Goal: Task Accomplishment & Management: Manage account settings

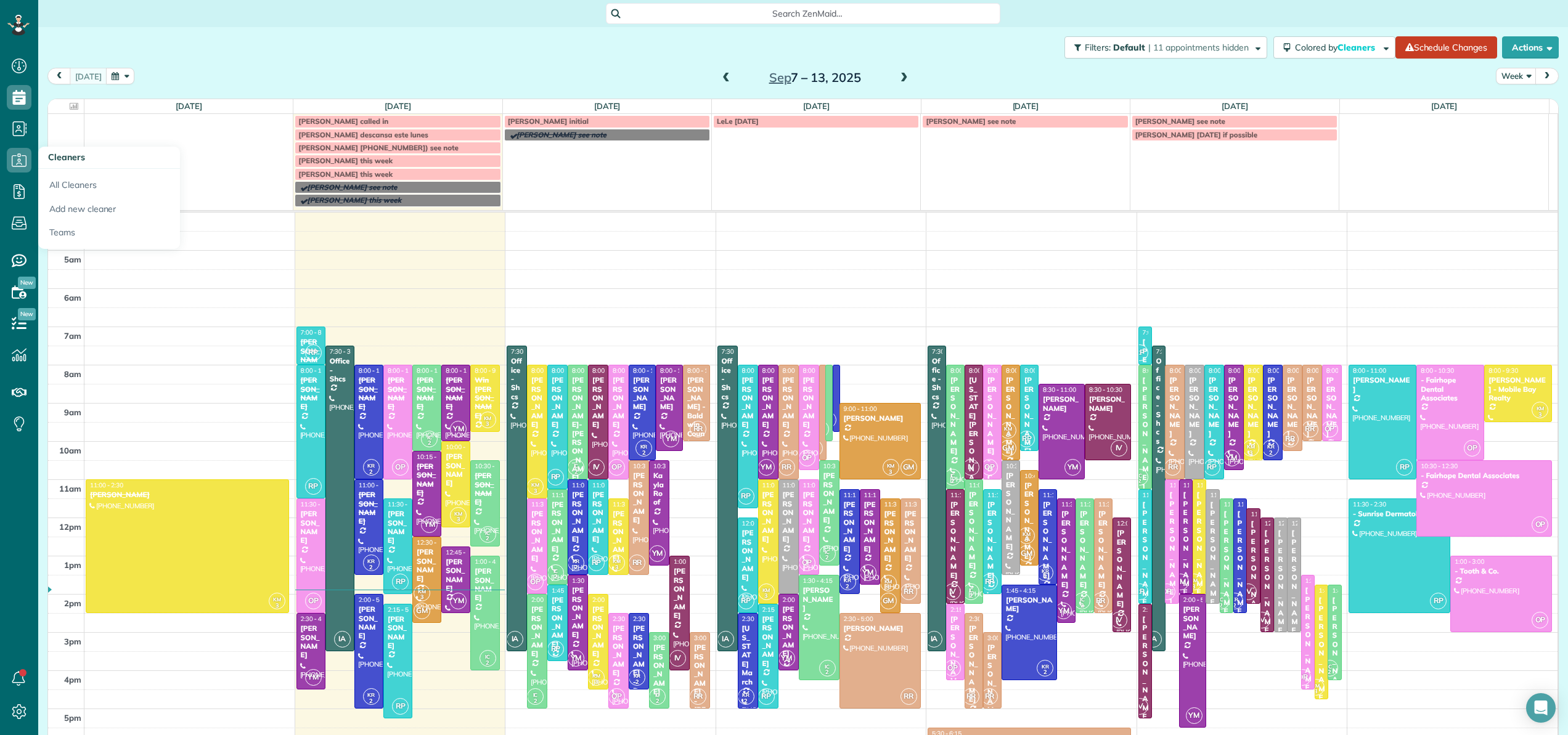
scroll to position [88, 0]
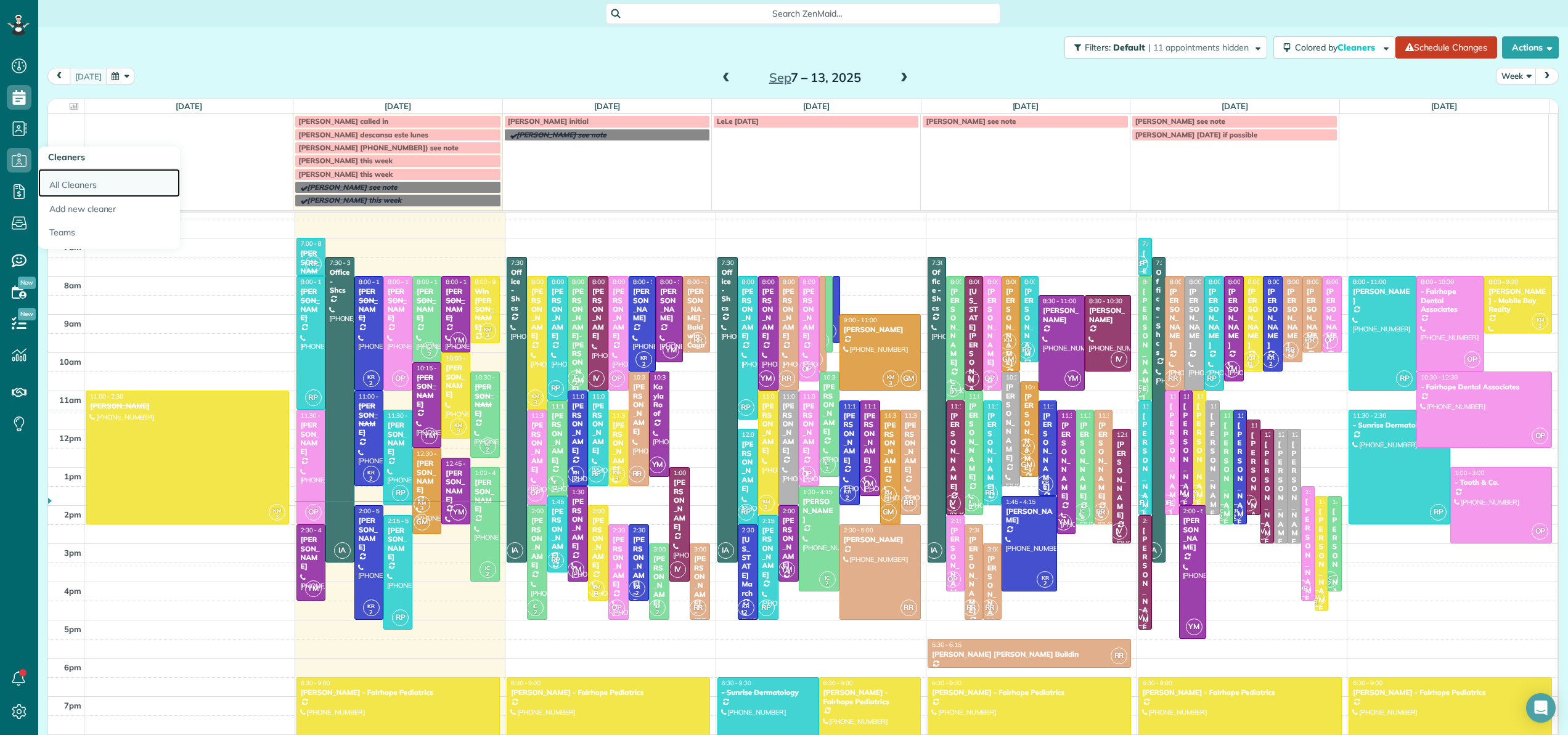
click at [64, 181] on link "All Cleaners" at bounding box center [109, 183] width 142 height 28
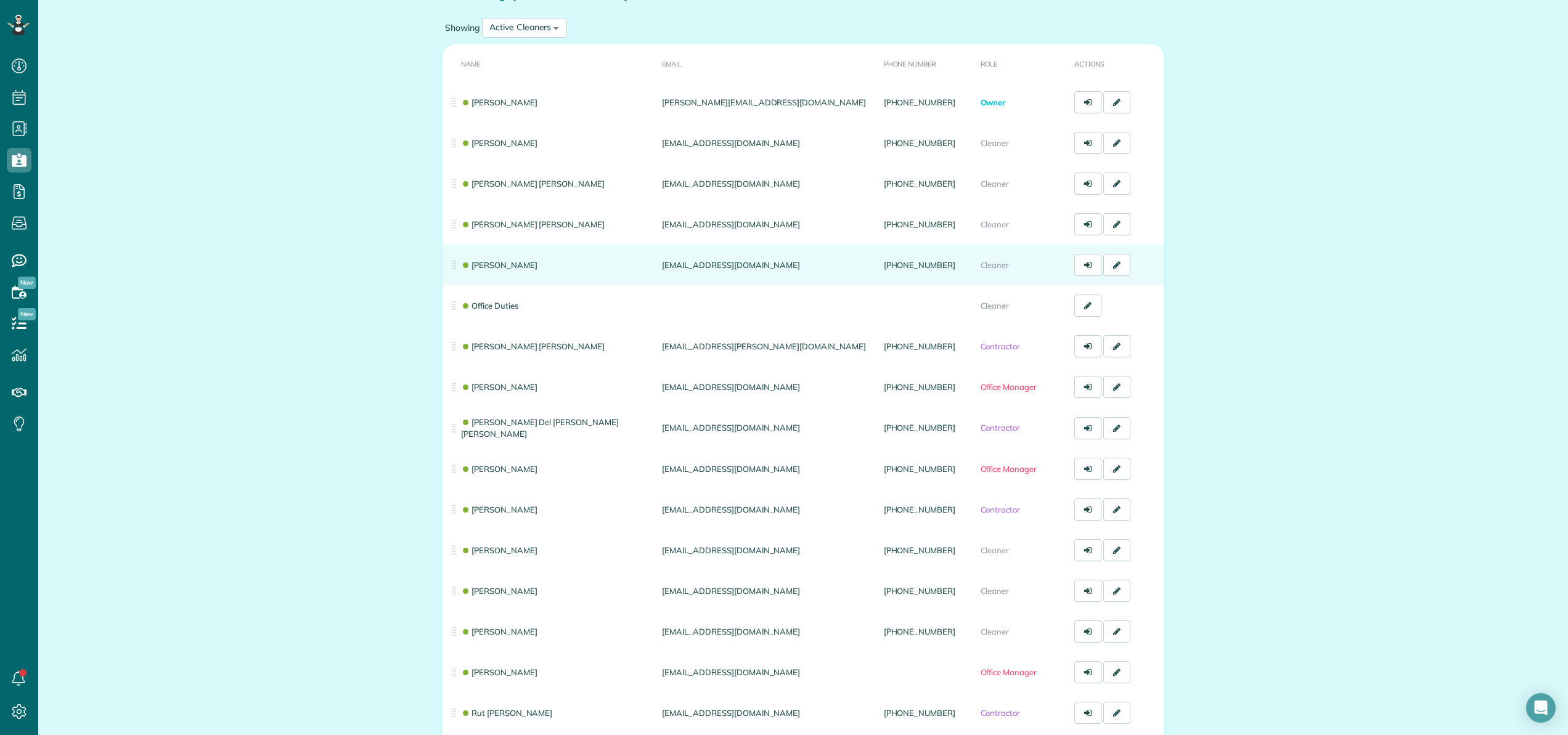
scroll to position [92, 0]
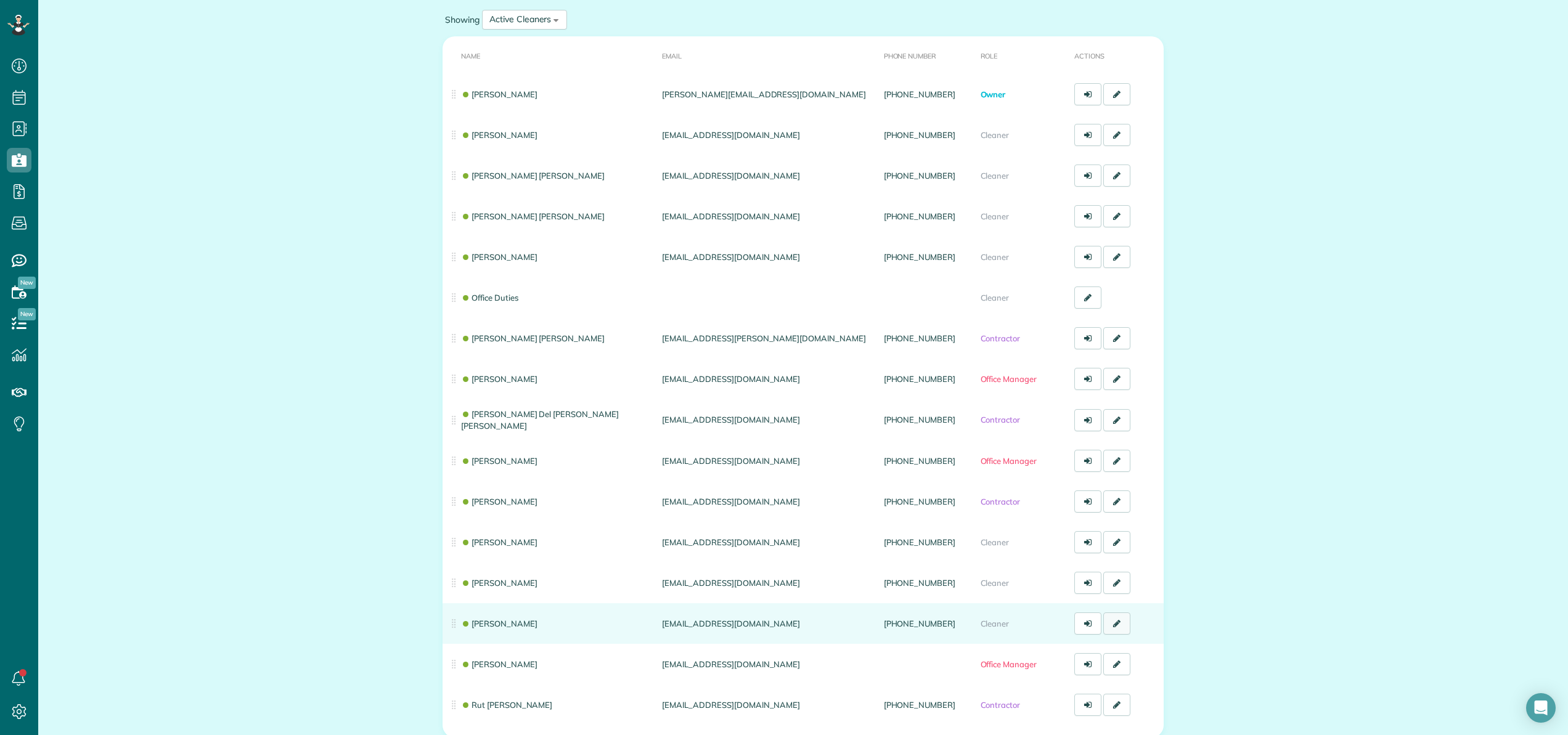
click at [1113, 630] on link at bounding box center [1117, 623] width 27 height 22
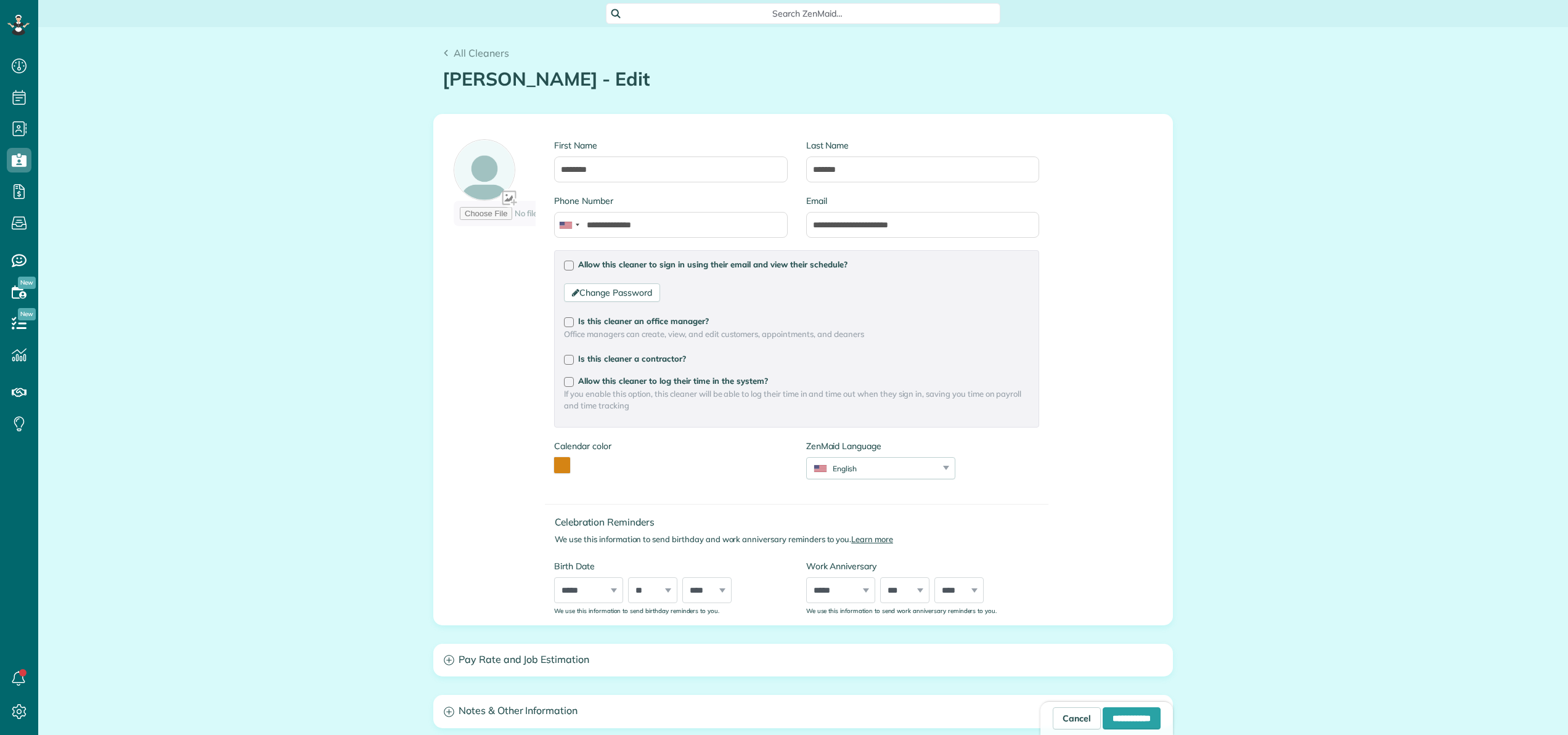
scroll to position [5, 5]
click at [1120, 713] on input "**********" at bounding box center [1131, 718] width 58 height 22
type input "**********"
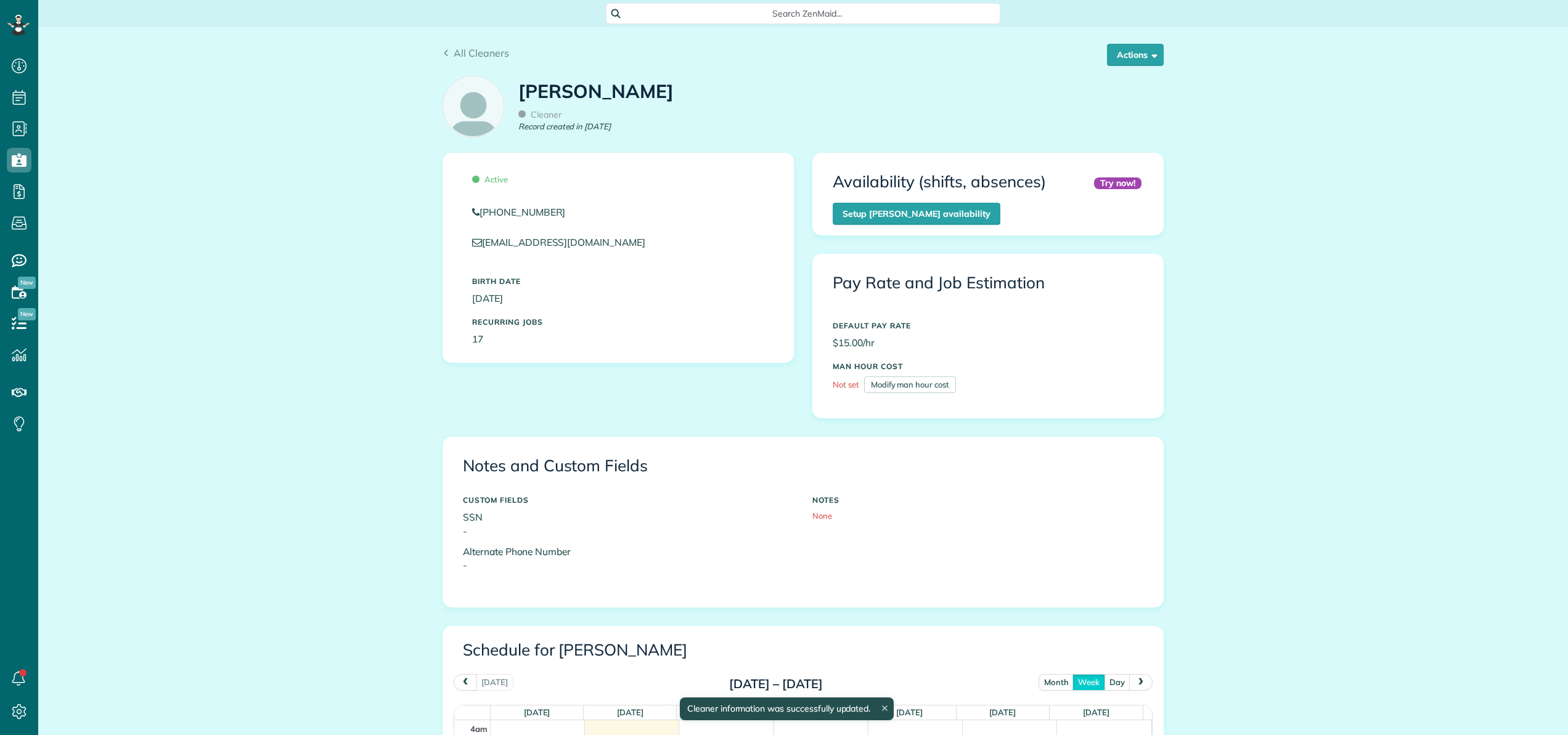
scroll to position [115, 0]
click at [1113, 54] on button "Actions" at bounding box center [1135, 54] width 57 height 22
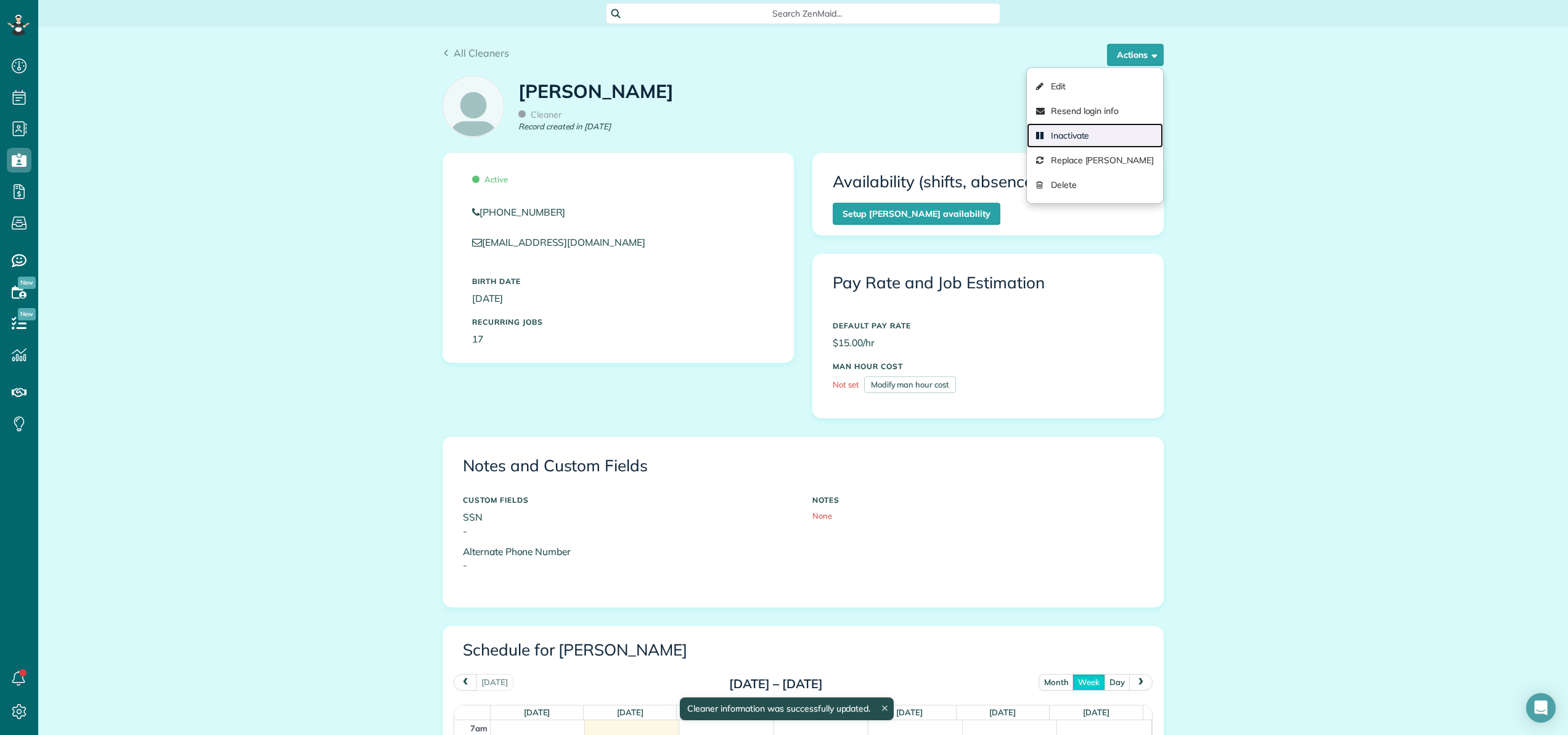
click at [1098, 139] on link "Inactivate" at bounding box center [1094, 135] width 136 height 25
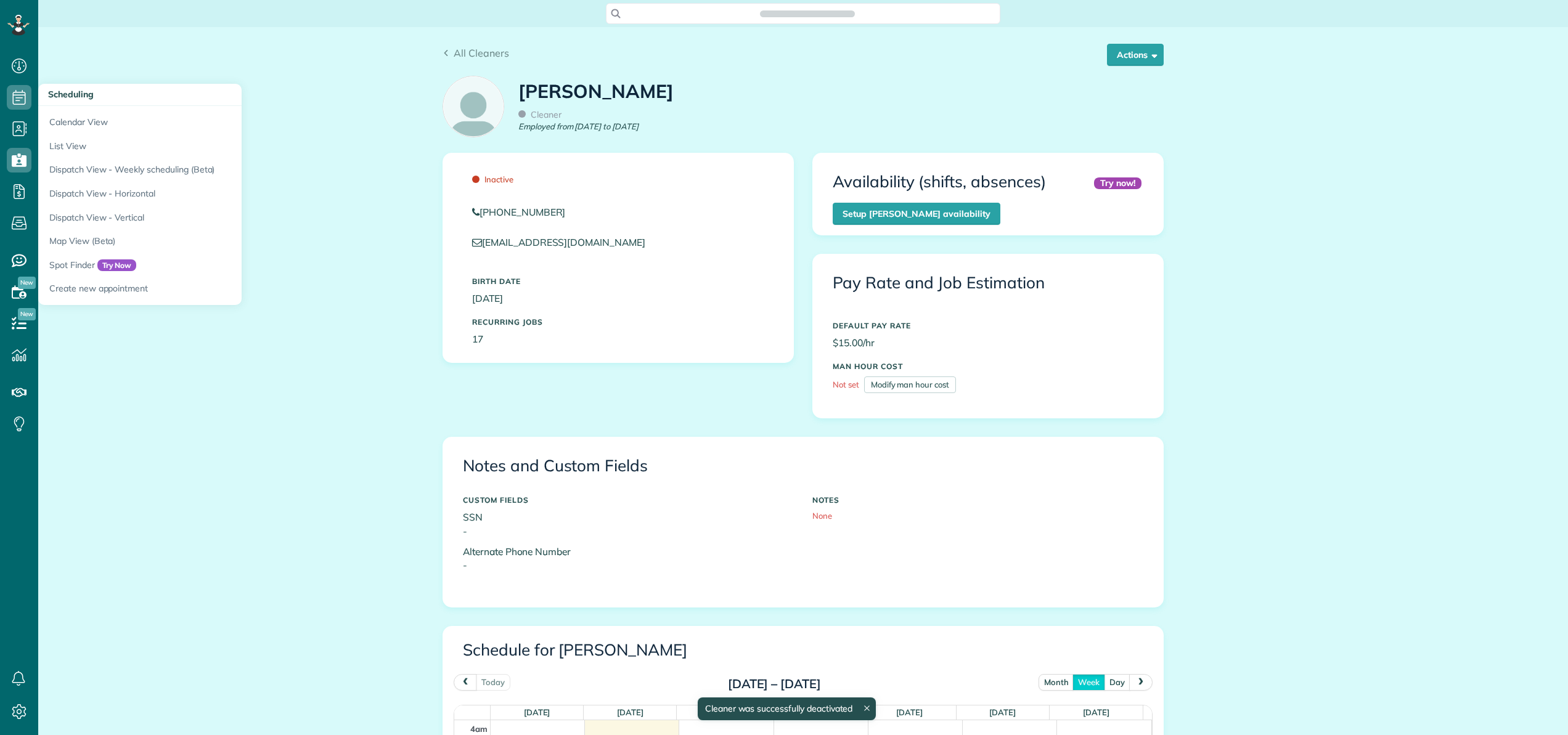
scroll to position [115, 0]
click at [60, 117] on link "Calendar View" at bounding box center [192, 120] width 308 height 28
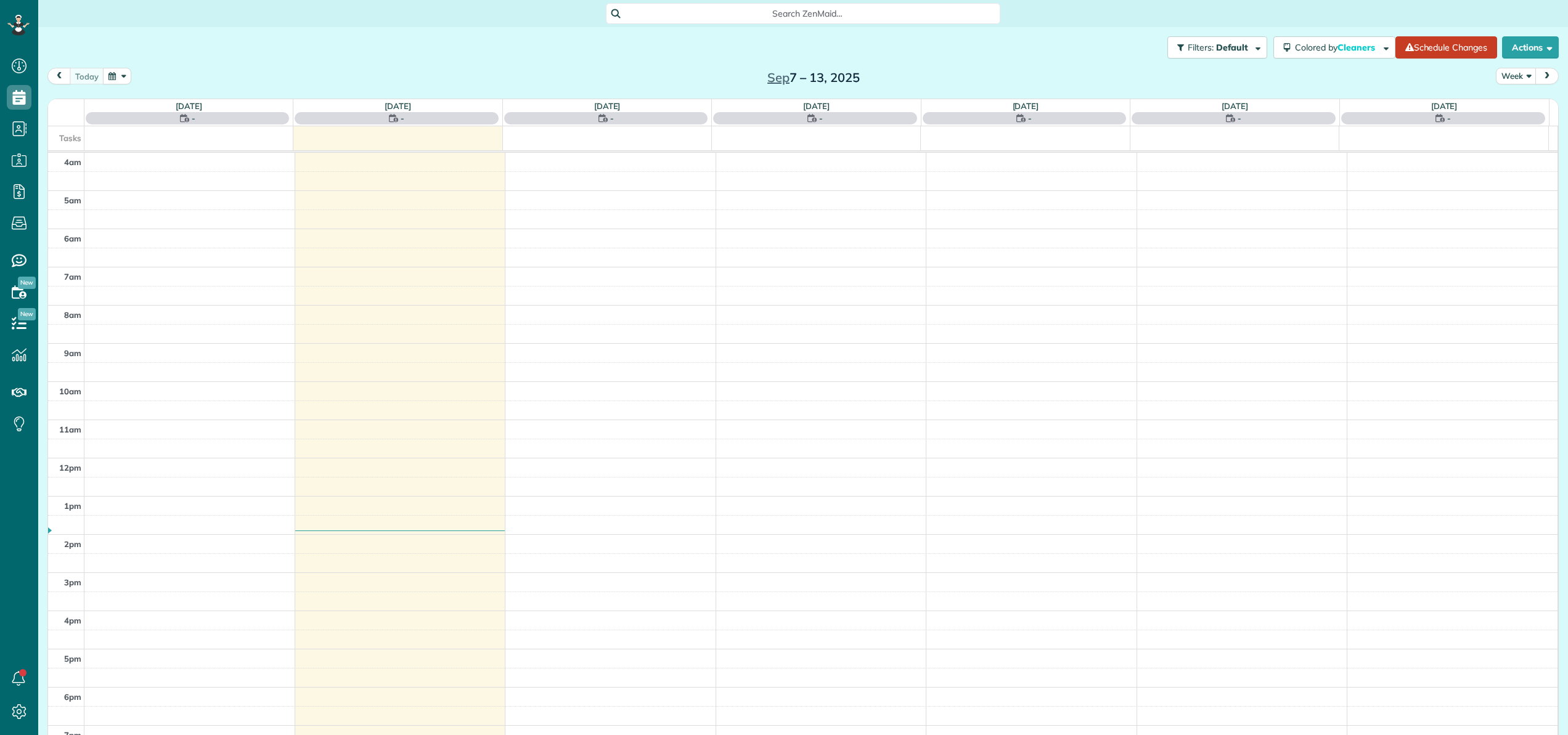
scroll to position [88, 0]
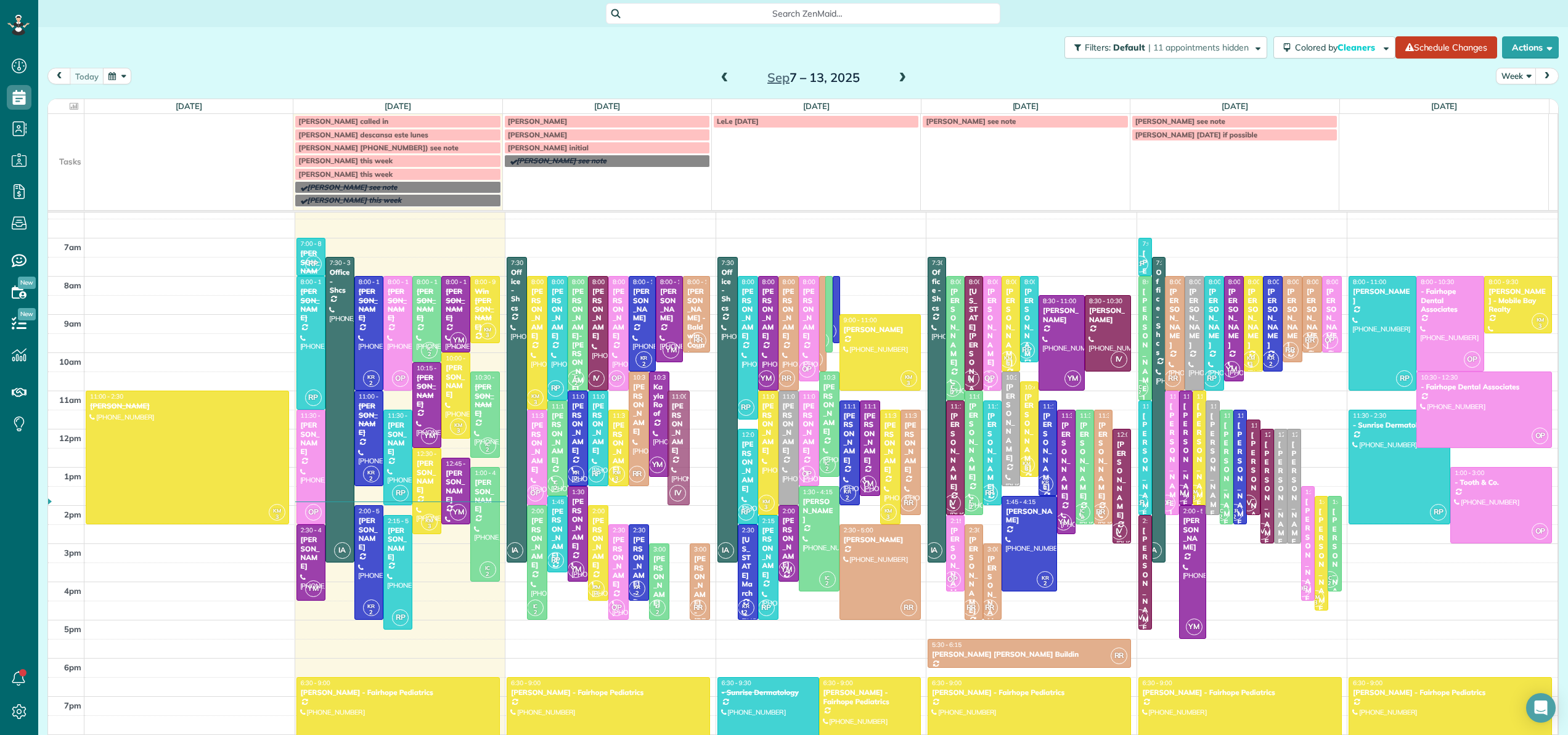
drag, startPoint x: 674, startPoint y: 507, endPoint x: 672, endPoint y: 432, distance: 75.0
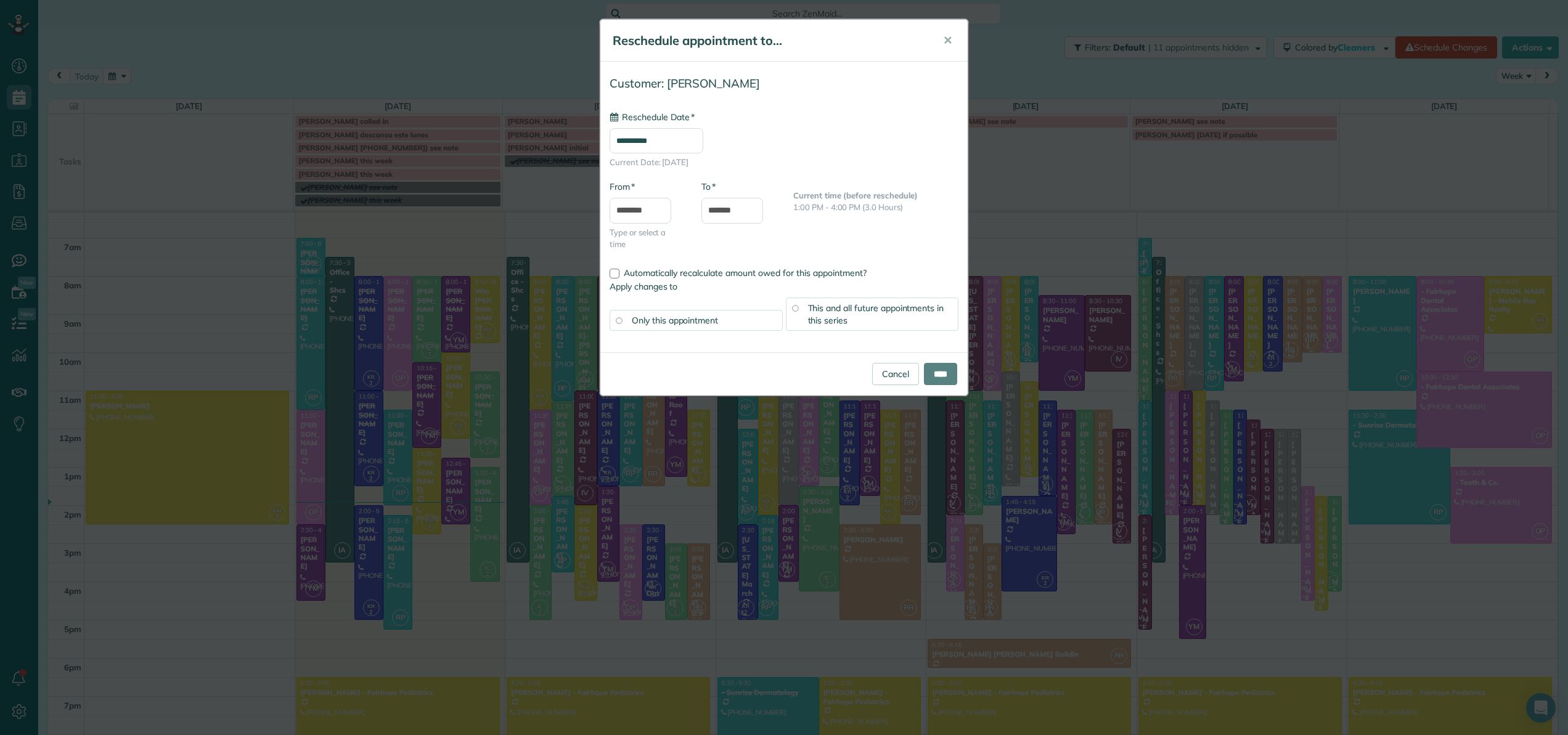
type input "**********"
click at [930, 370] on input "****" at bounding box center [940, 374] width 33 height 22
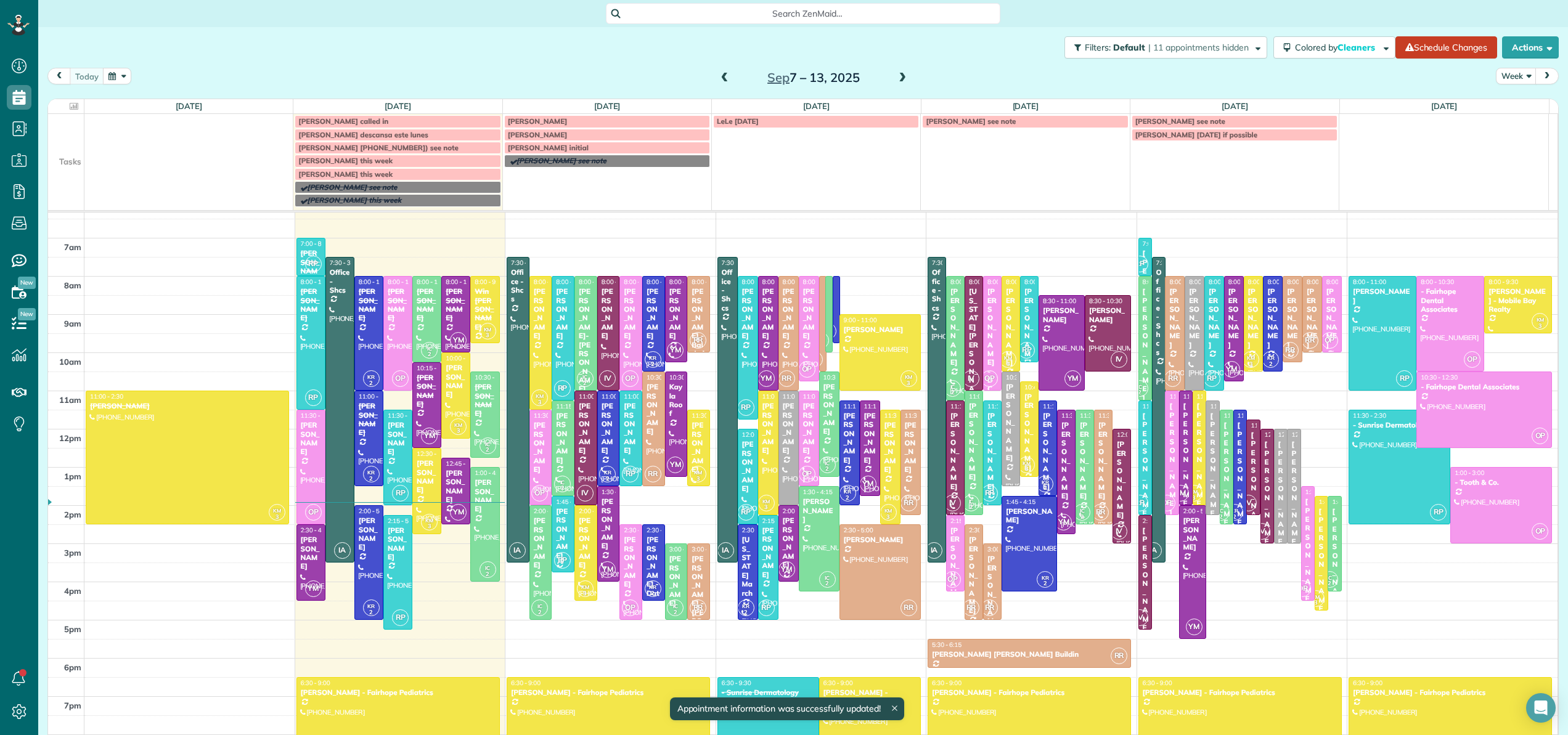
scroll to position [76, 0]
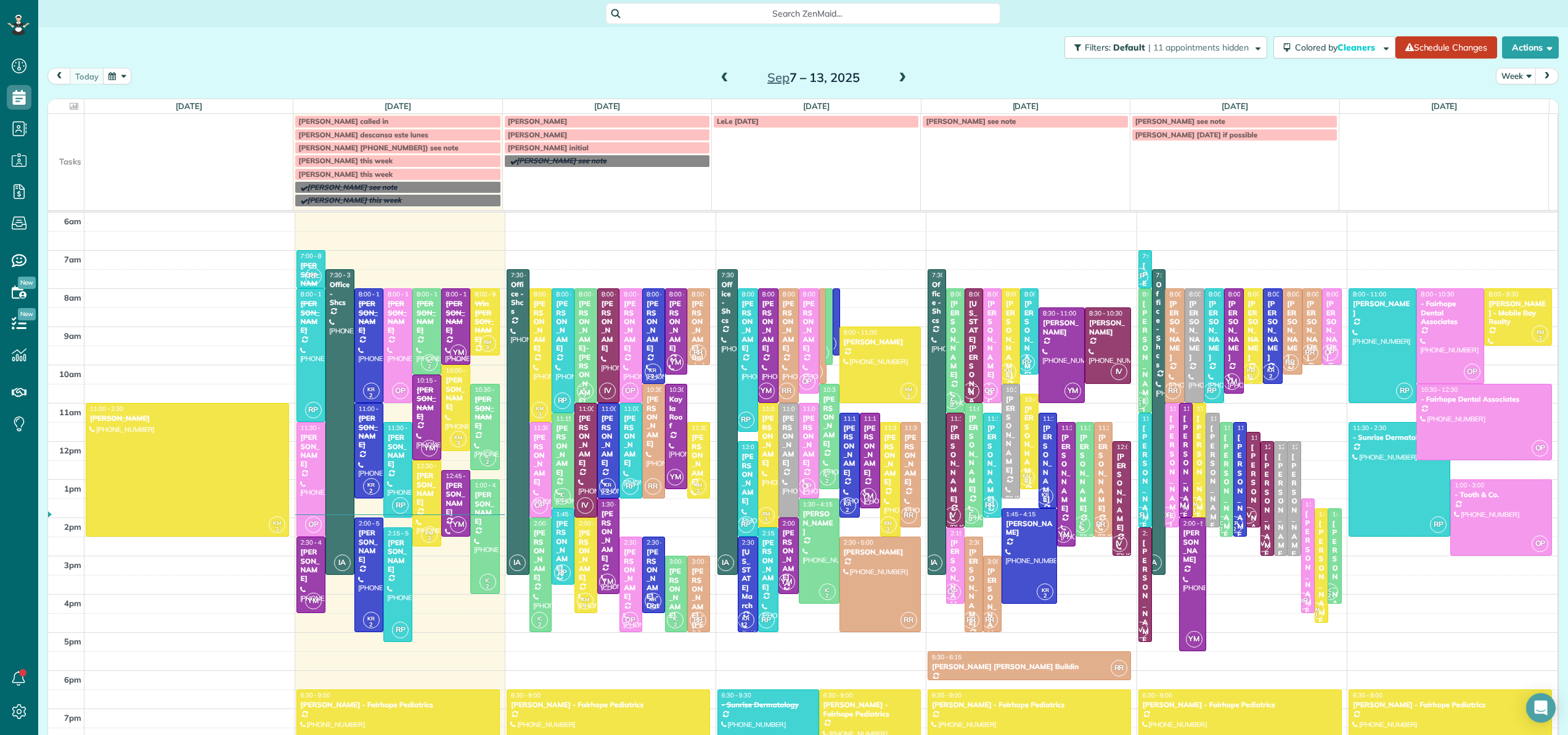
click at [370, 173] on div "[PERSON_NAME] this week" at bounding box center [397, 174] width 198 height 9
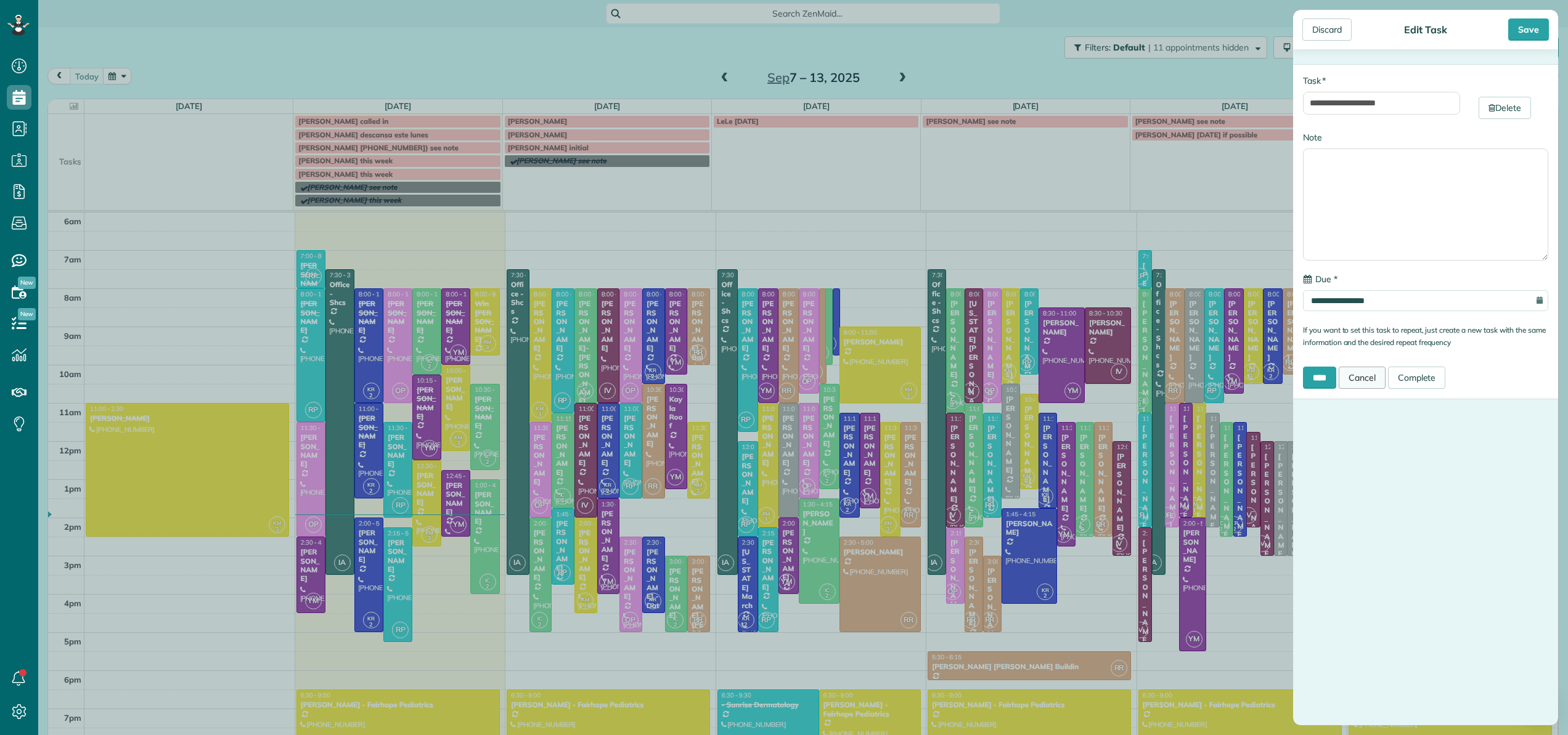
click at [1376, 382] on link "Cancel" at bounding box center [1362, 377] width 47 height 22
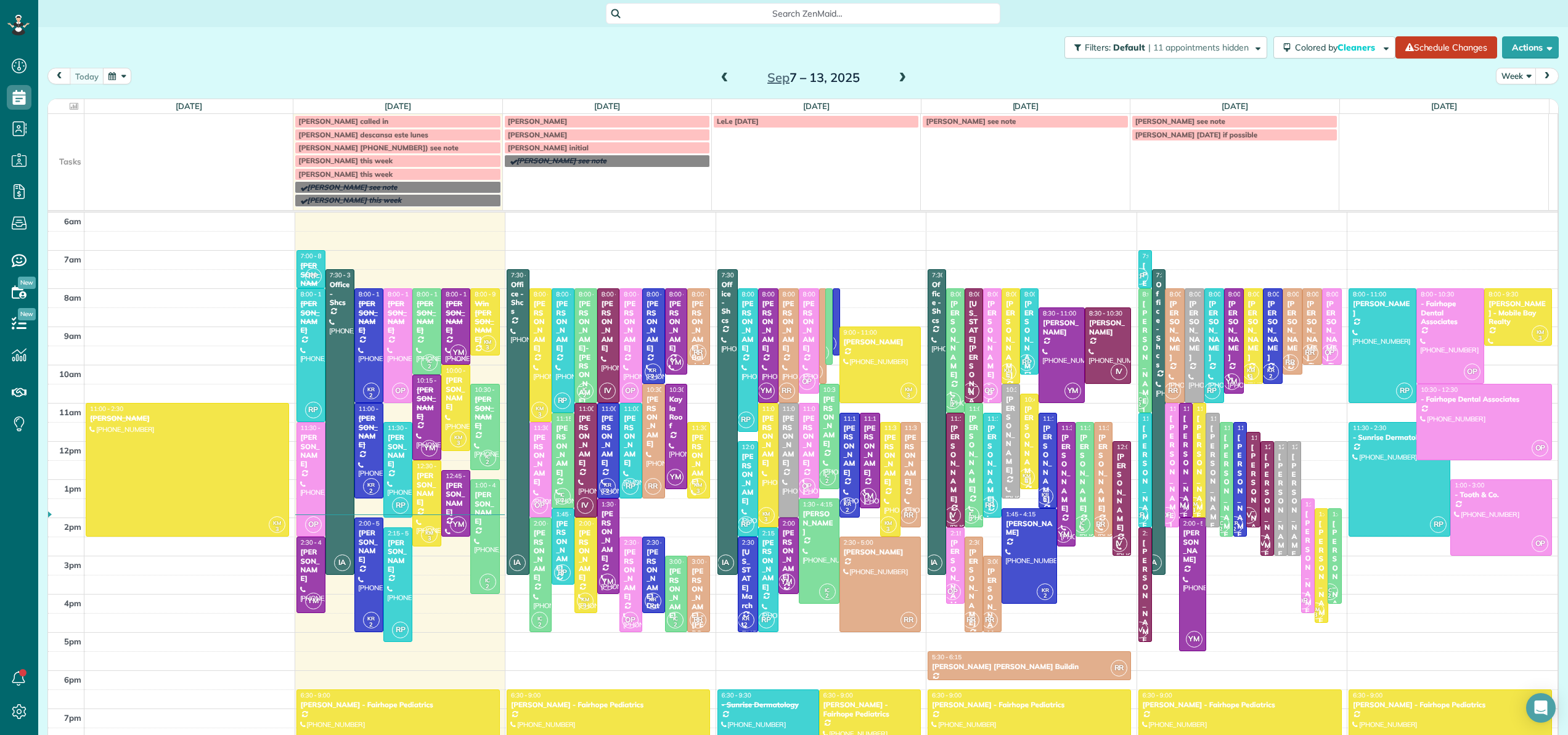
click at [793, 16] on span "Search ZenMaid…" at bounding box center [807, 13] width 374 height 12
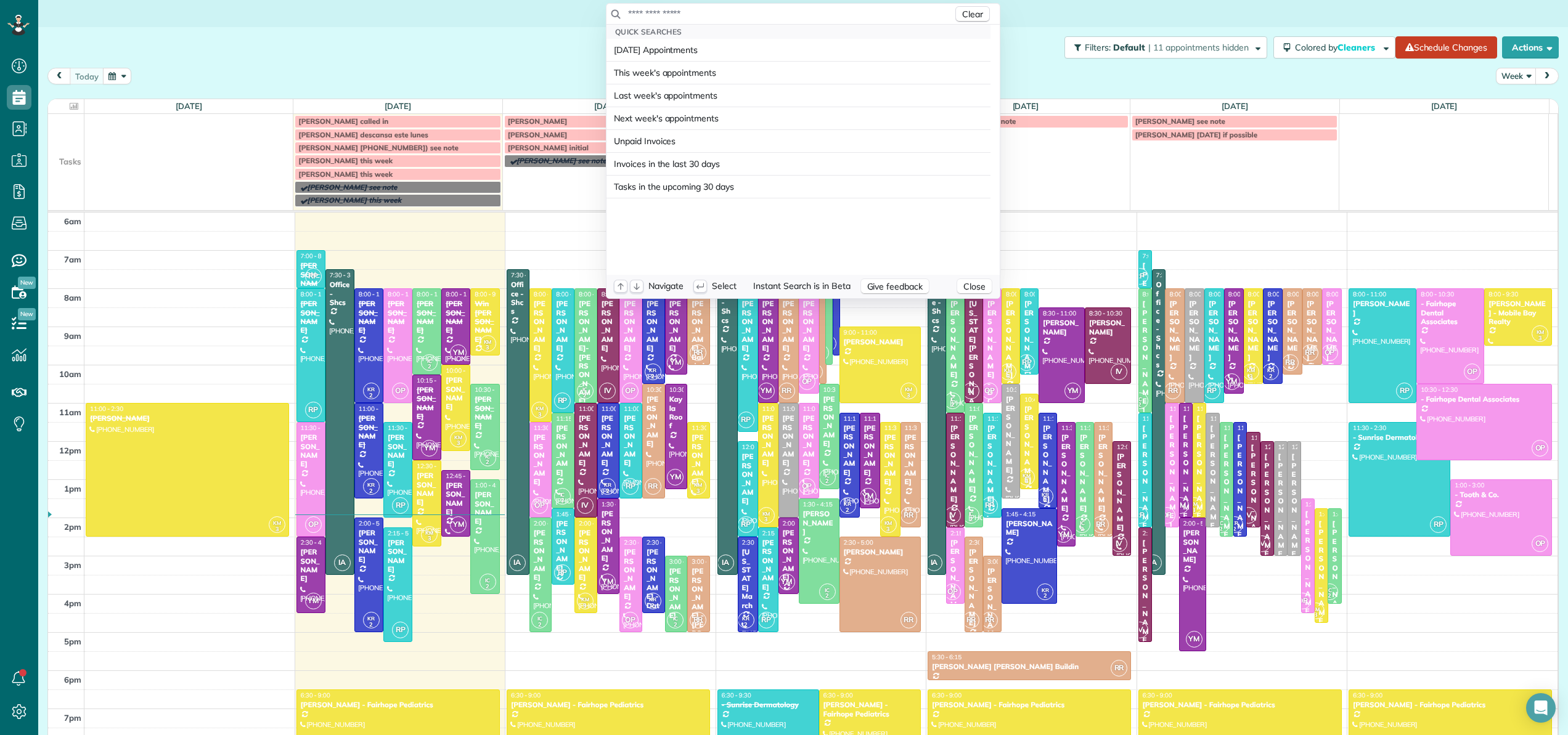
click at [794, 17] on input "text" at bounding box center [790, 13] width 326 height 12
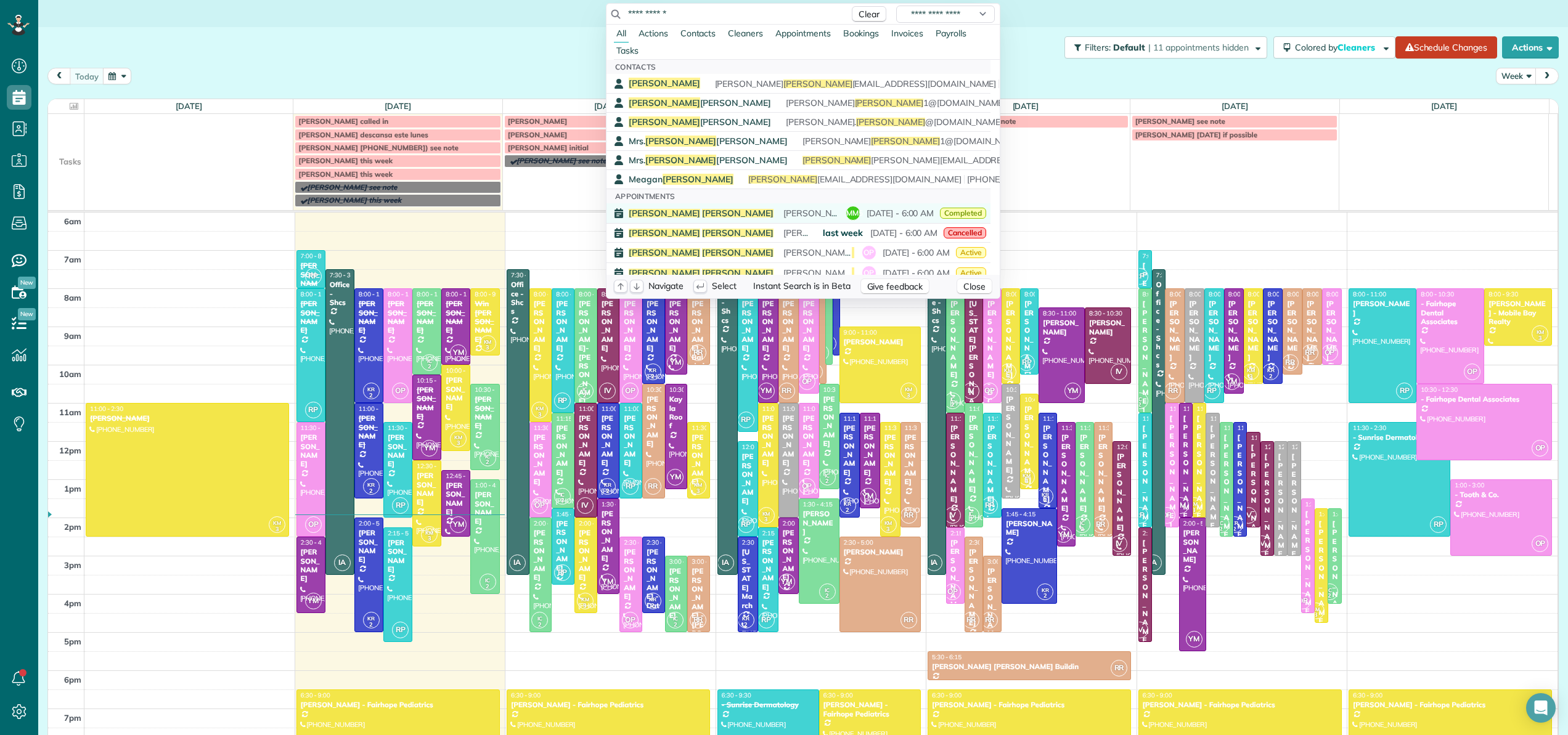
type input "**********"
click at [783, 212] on span "paul elliot t2810@yahoo.com" at bounding box center [924, 213] width 281 height 11
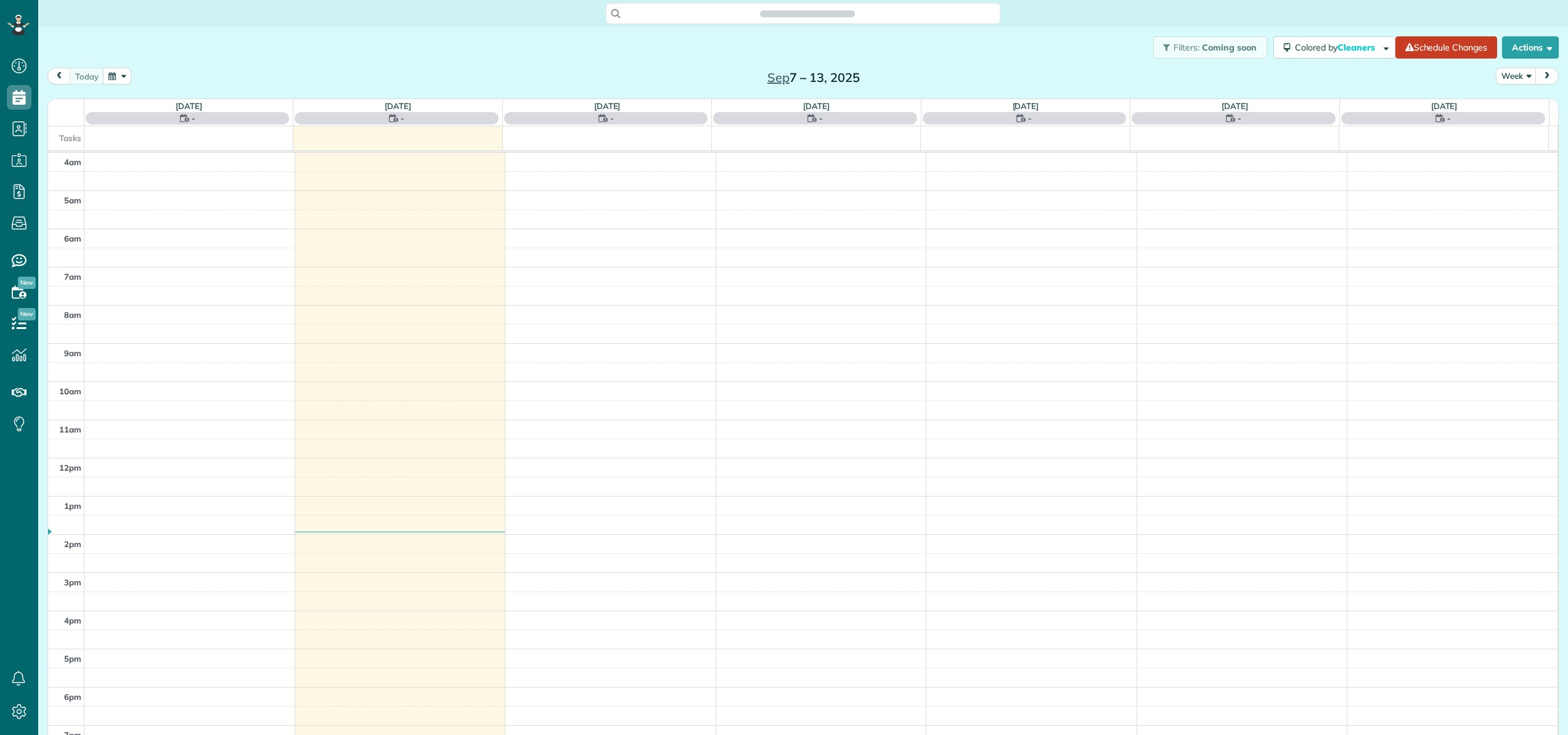
scroll to position [88, 0]
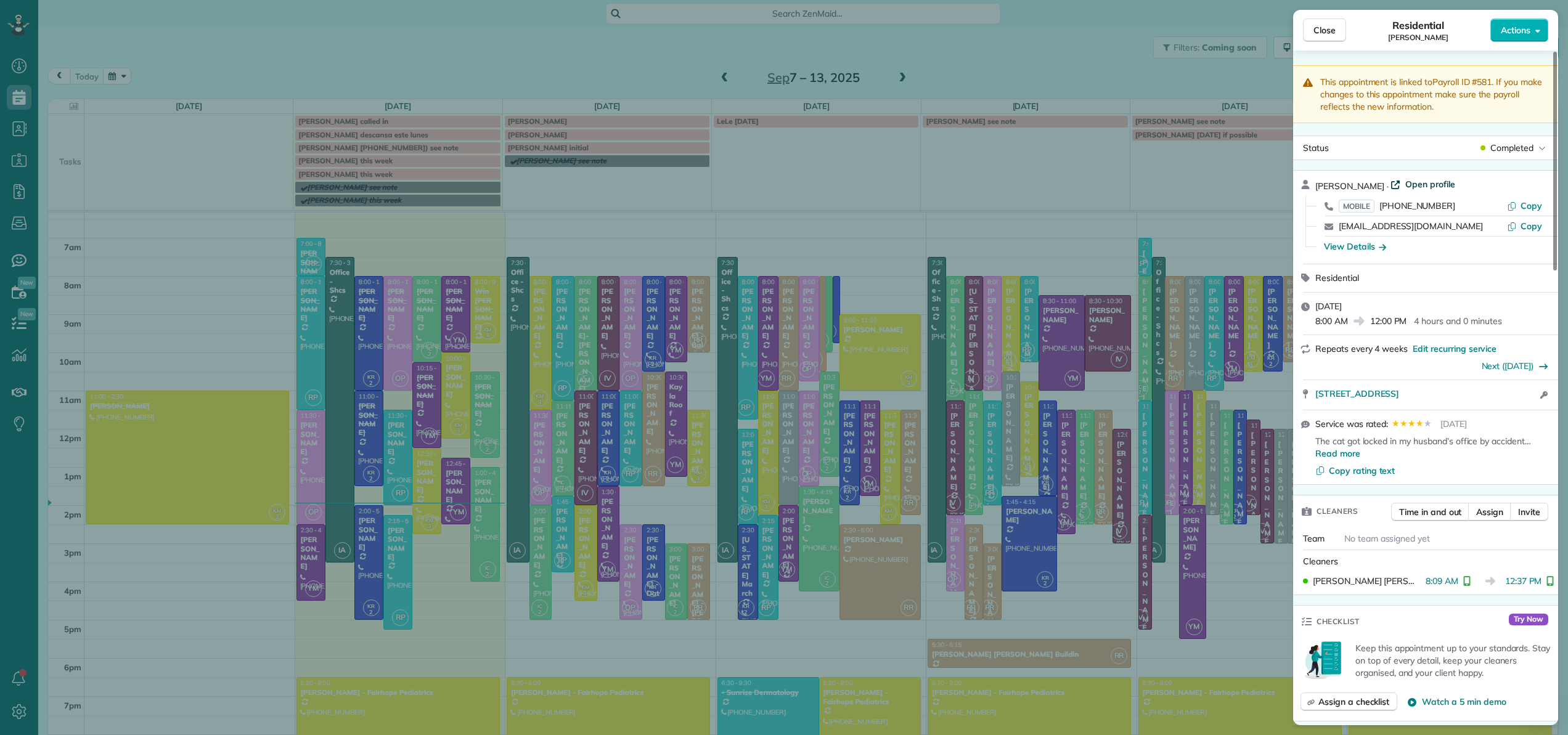
click at [1405, 185] on span "Open profile" at bounding box center [1430, 184] width 50 height 12
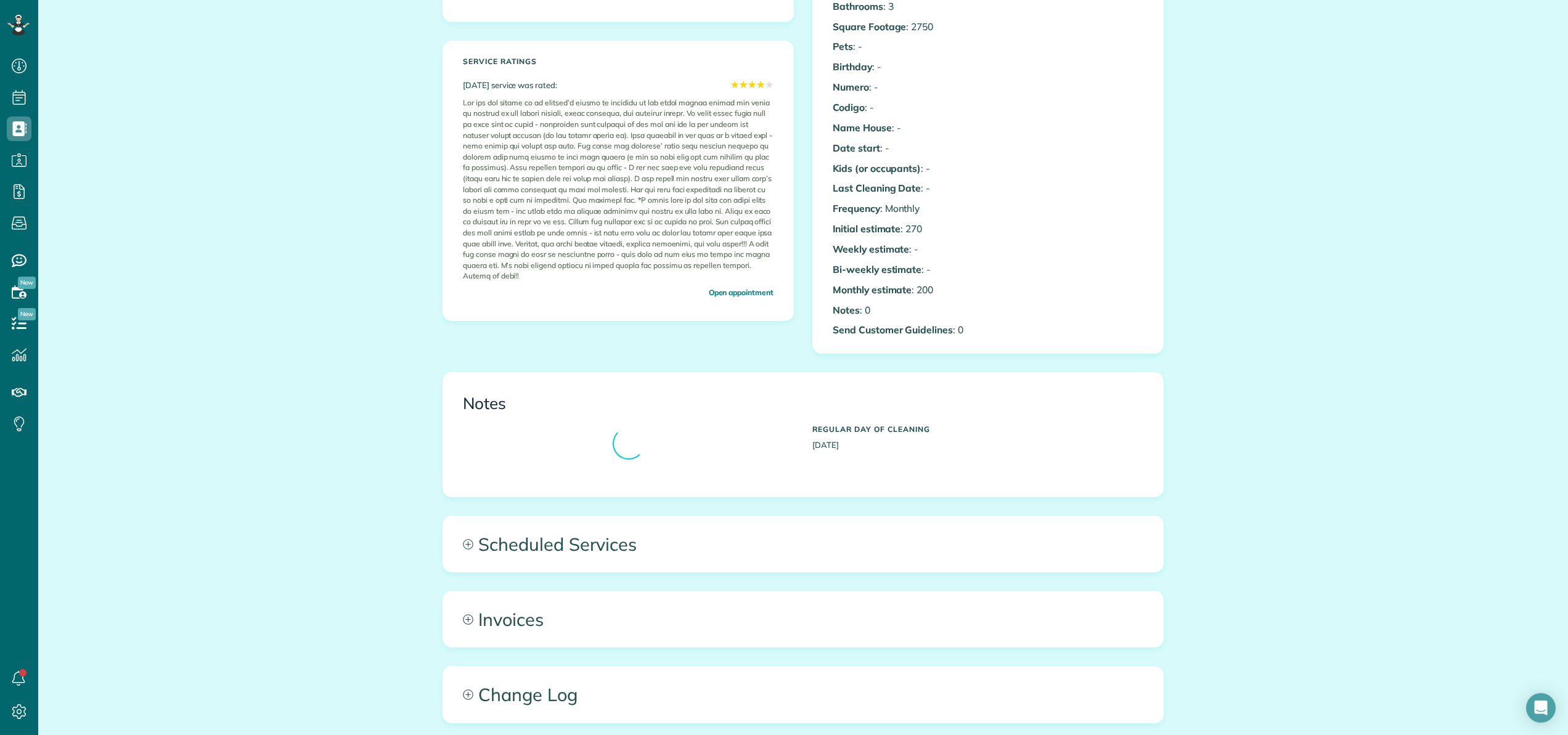
scroll to position [271, 0]
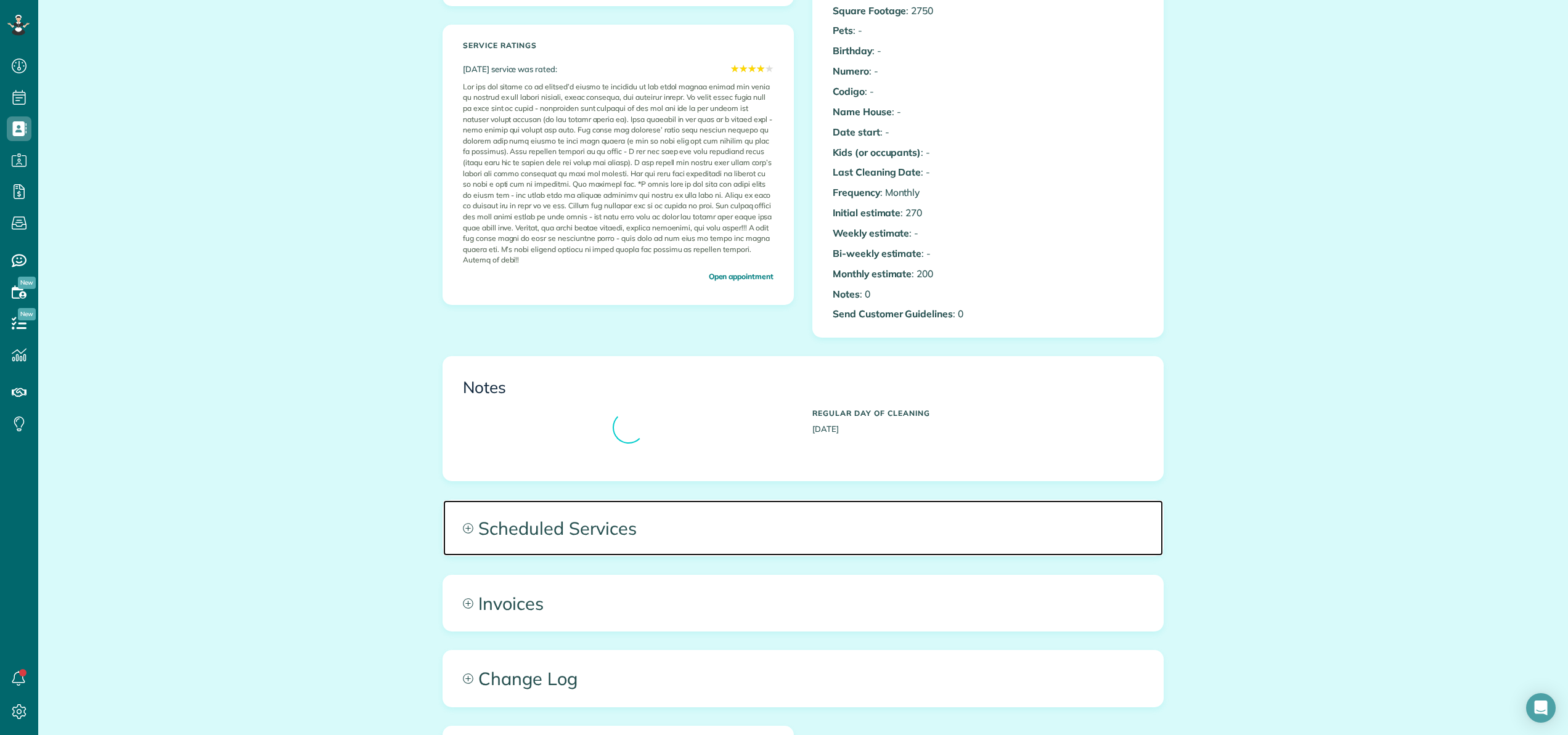
click at [519, 531] on span "Scheduled Services" at bounding box center [802, 527] width 720 height 56
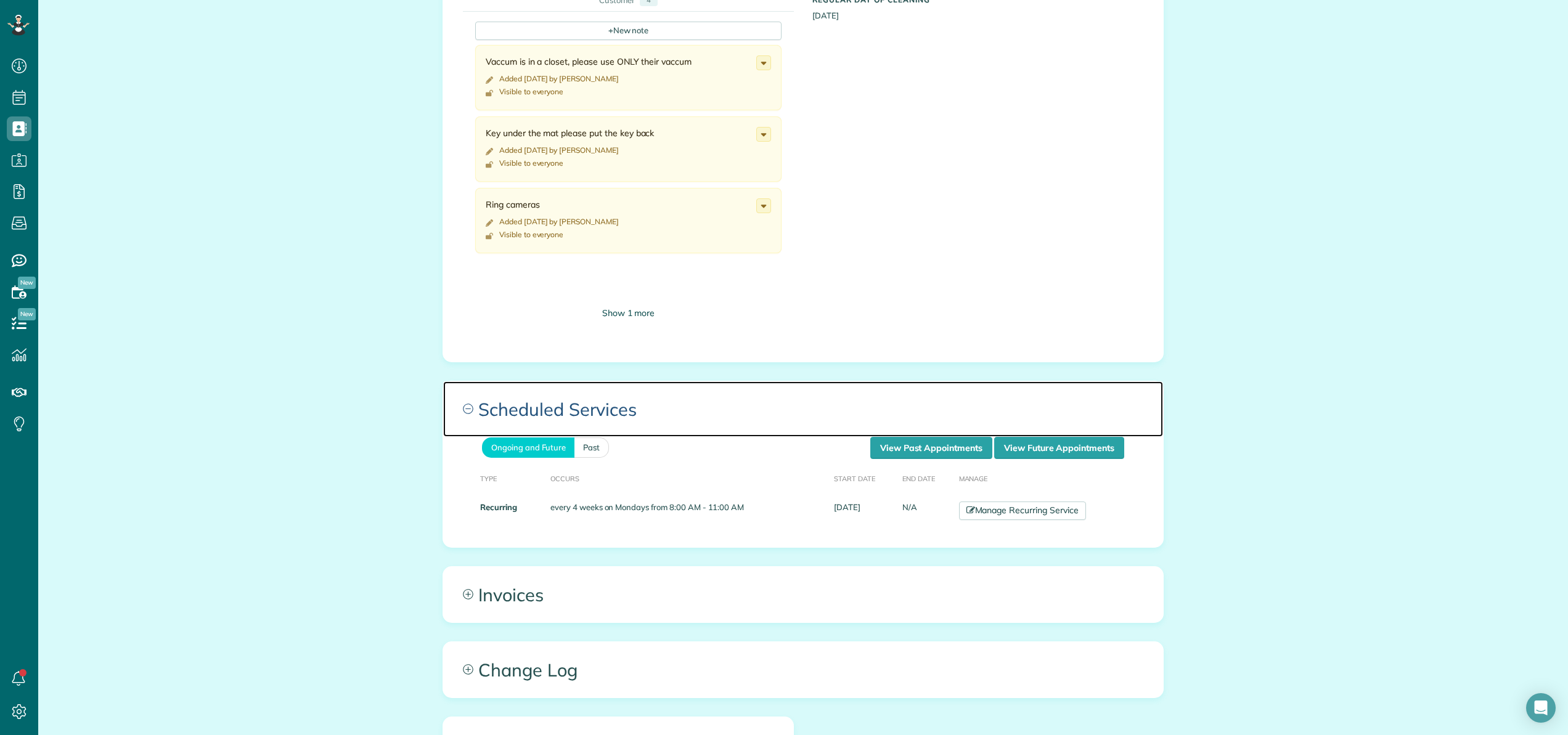
scroll to position [700, 0]
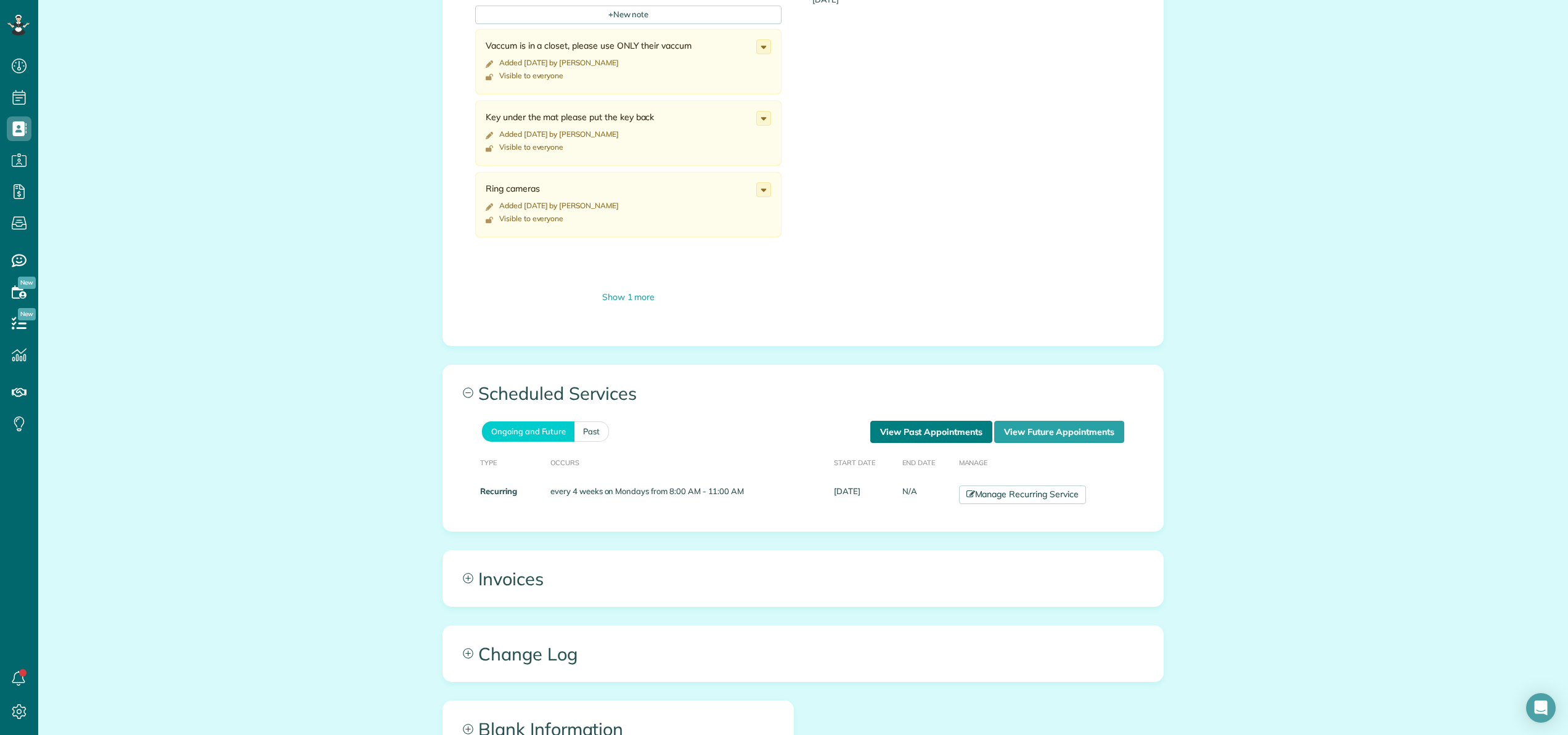
click at [944, 435] on link "View Past Appointments" at bounding box center [931, 431] width 122 height 22
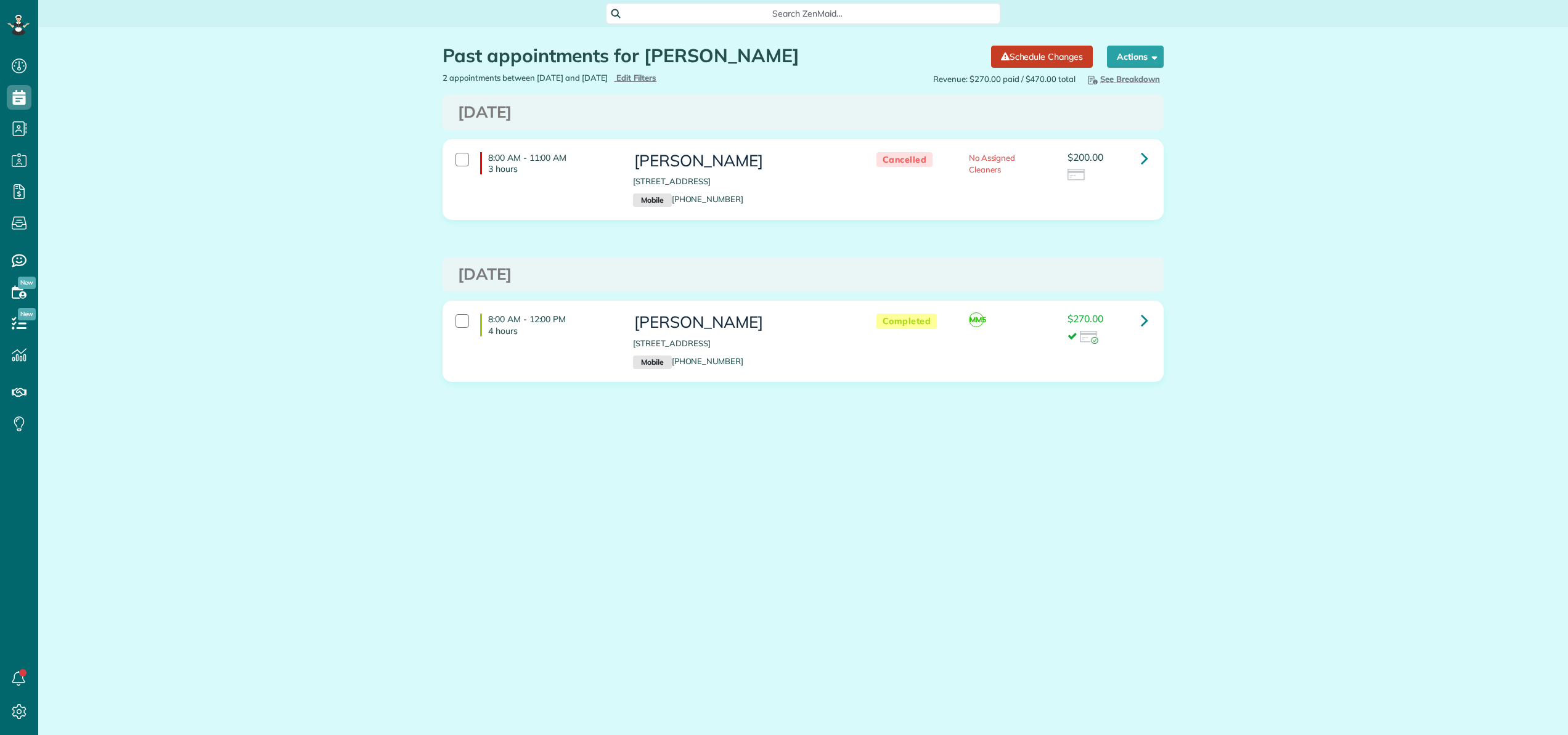
scroll to position [5, 5]
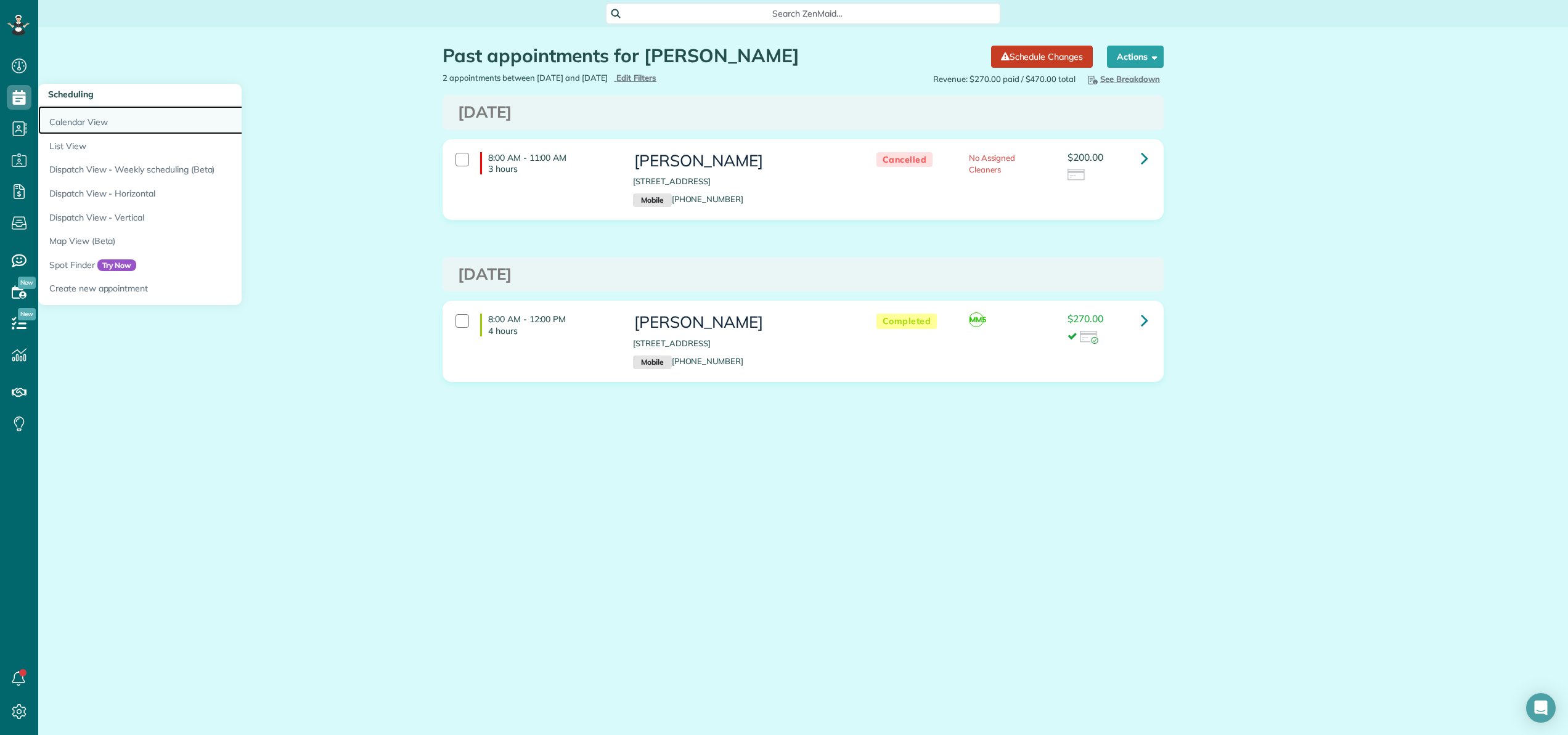
click at [60, 119] on link "Calendar View" at bounding box center [192, 120] width 308 height 28
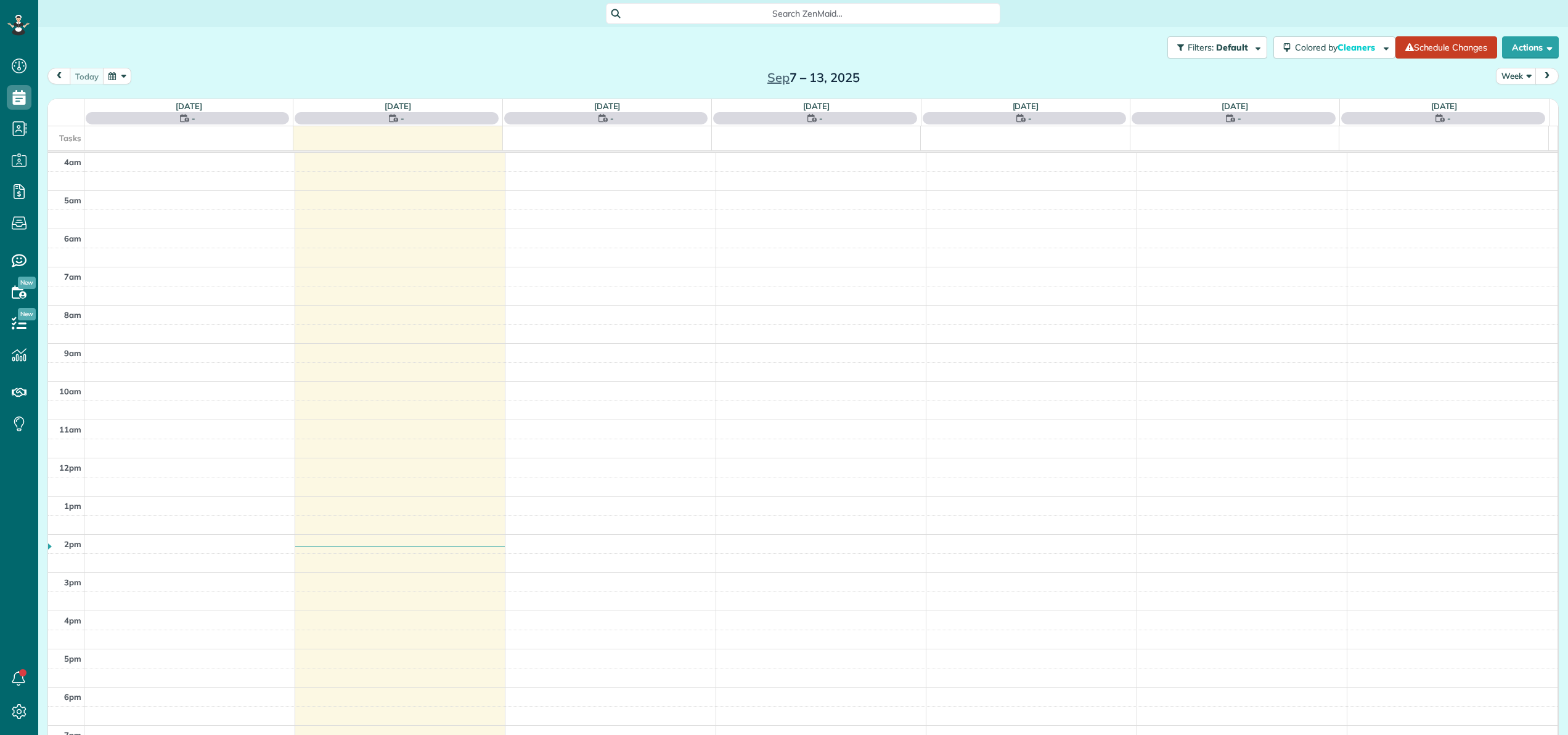
scroll to position [88, 0]
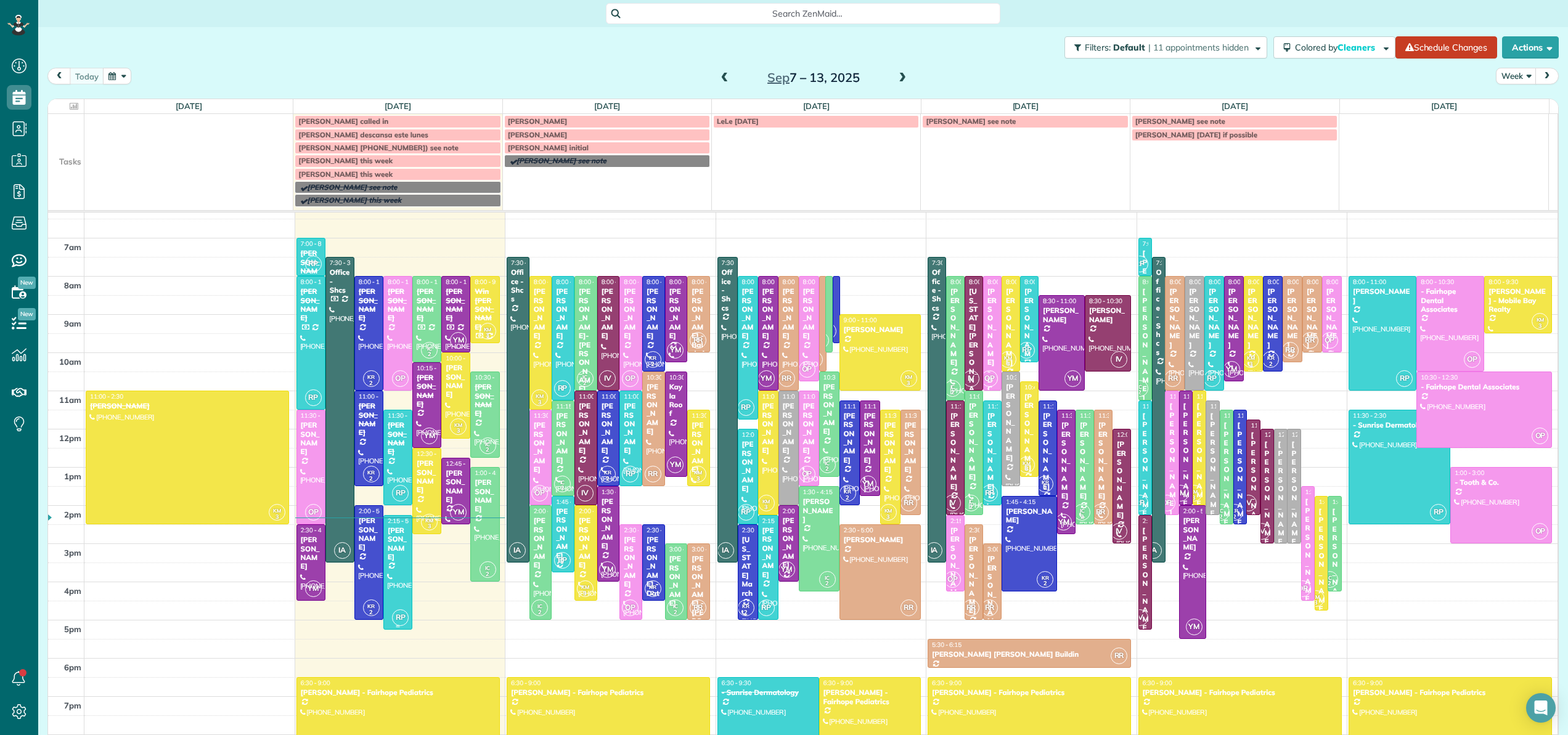
click at [395, 581] on div at bounding box center [397, 572] width 27 height 113
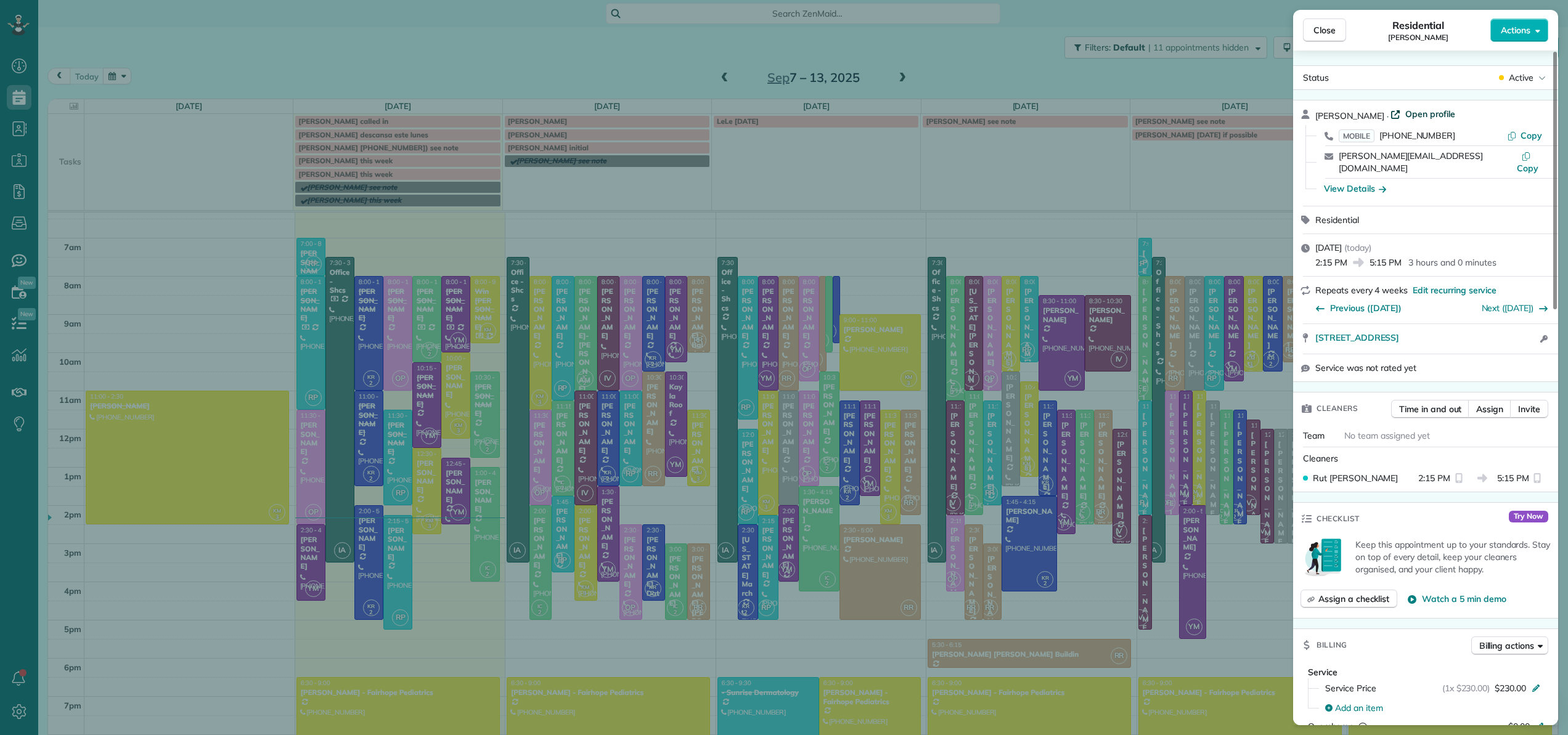
click at [1427, 110] on span "Open profile" at bounding box center [1430, 114] width 50 height 12
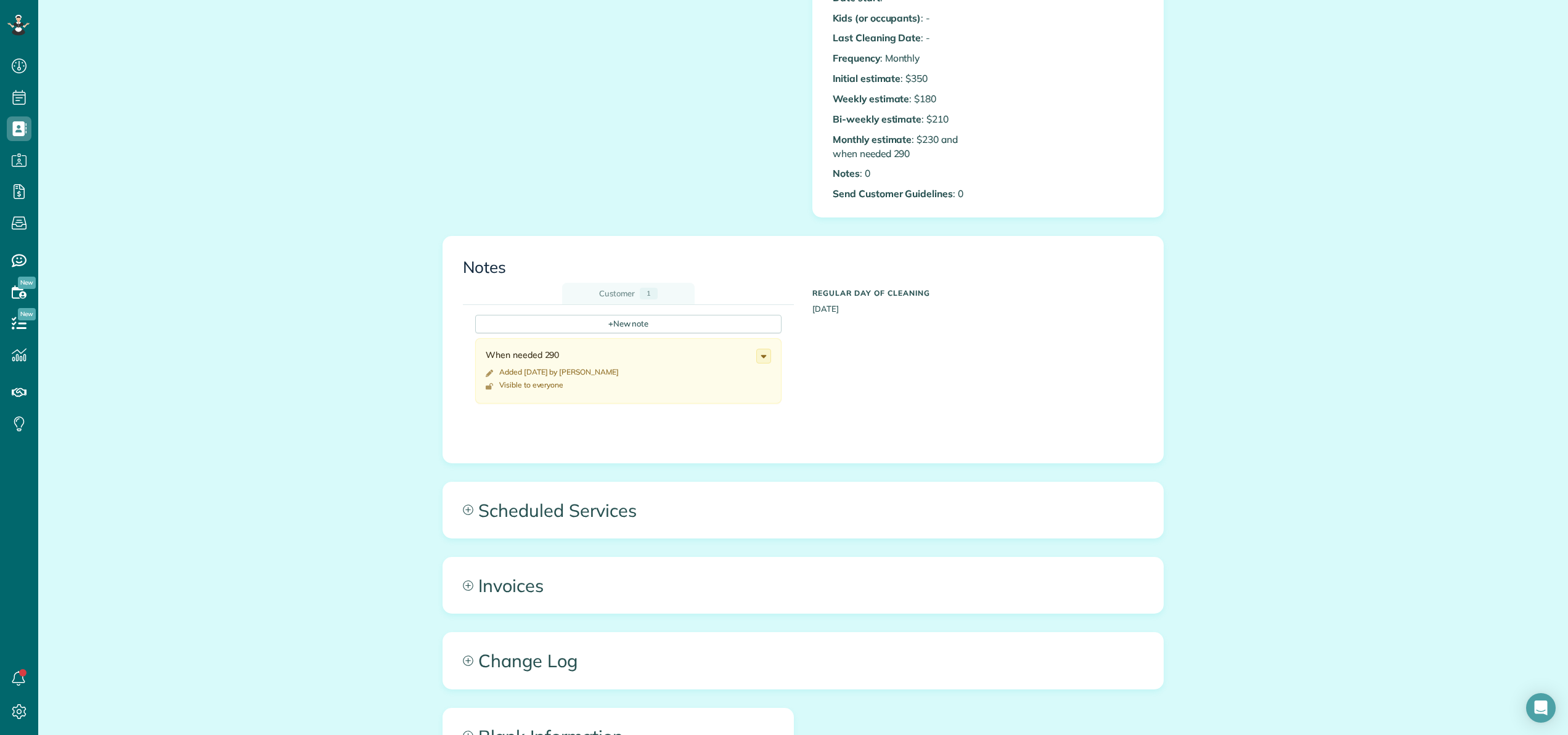
scroll to position [563, 0]
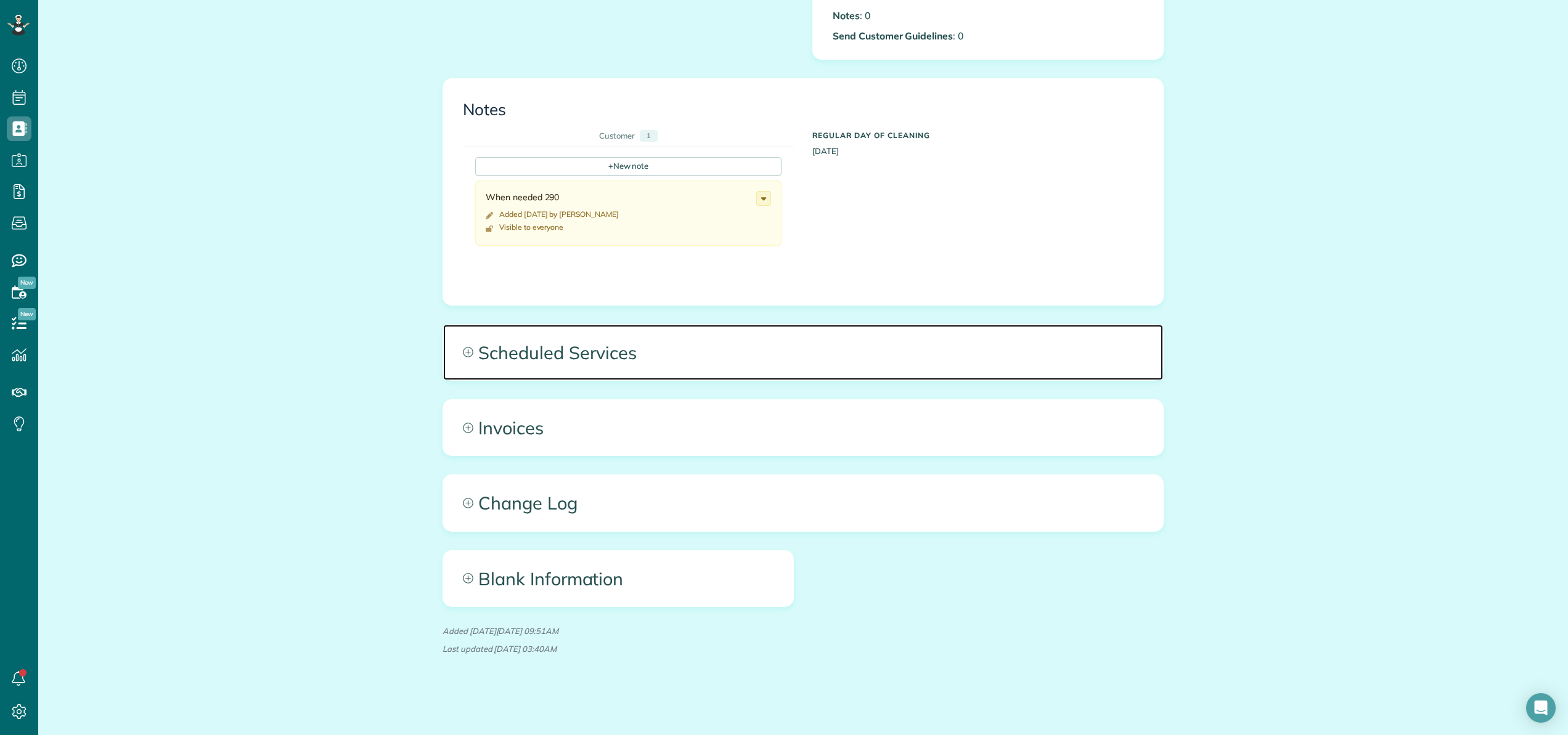
click at [601, 357] on span "Scheduled Services" at bounding box center [802, 352] width 720 height 56
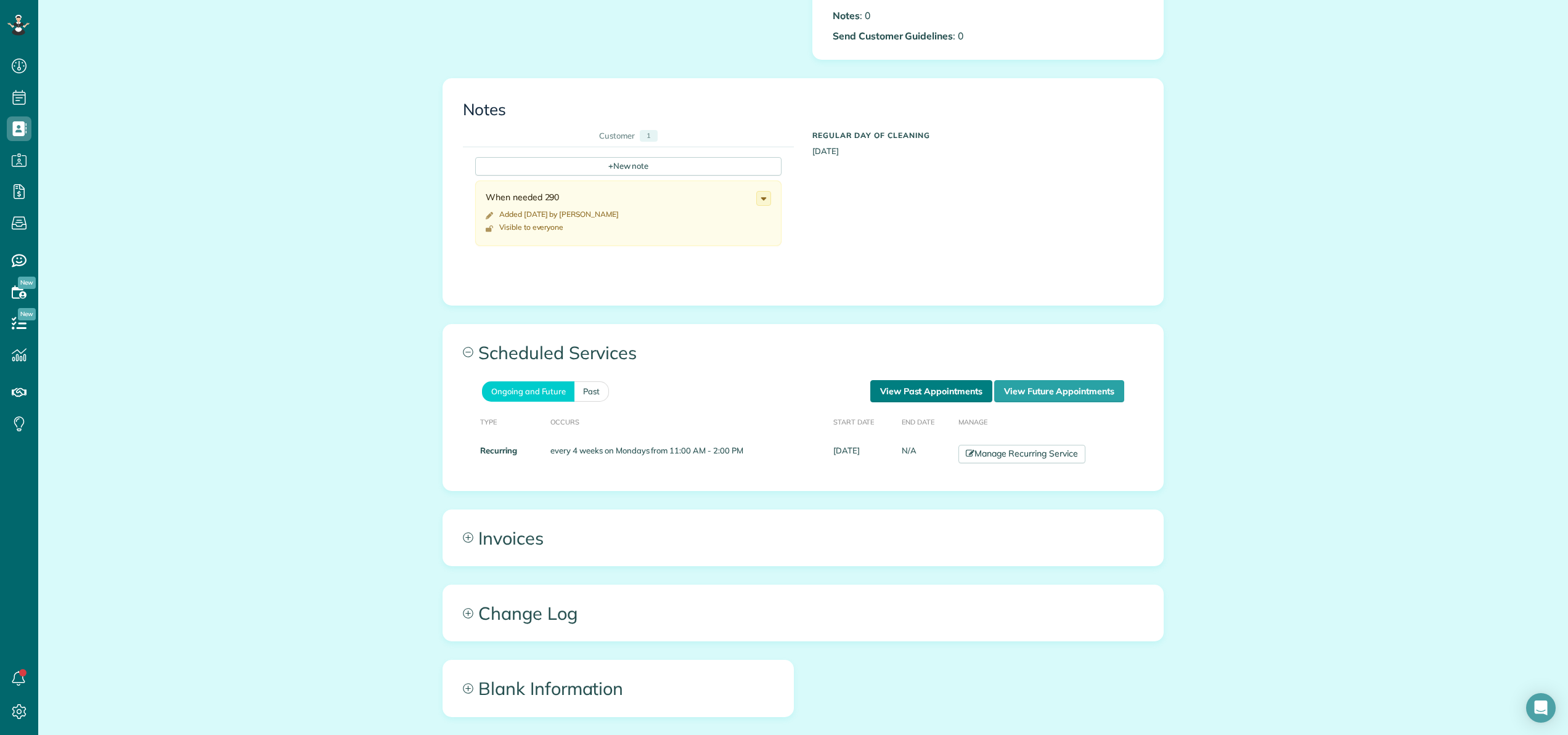
click at [954, 391] on link "View Past Appointments" at bounding box center [931, 391] width 122 height 22
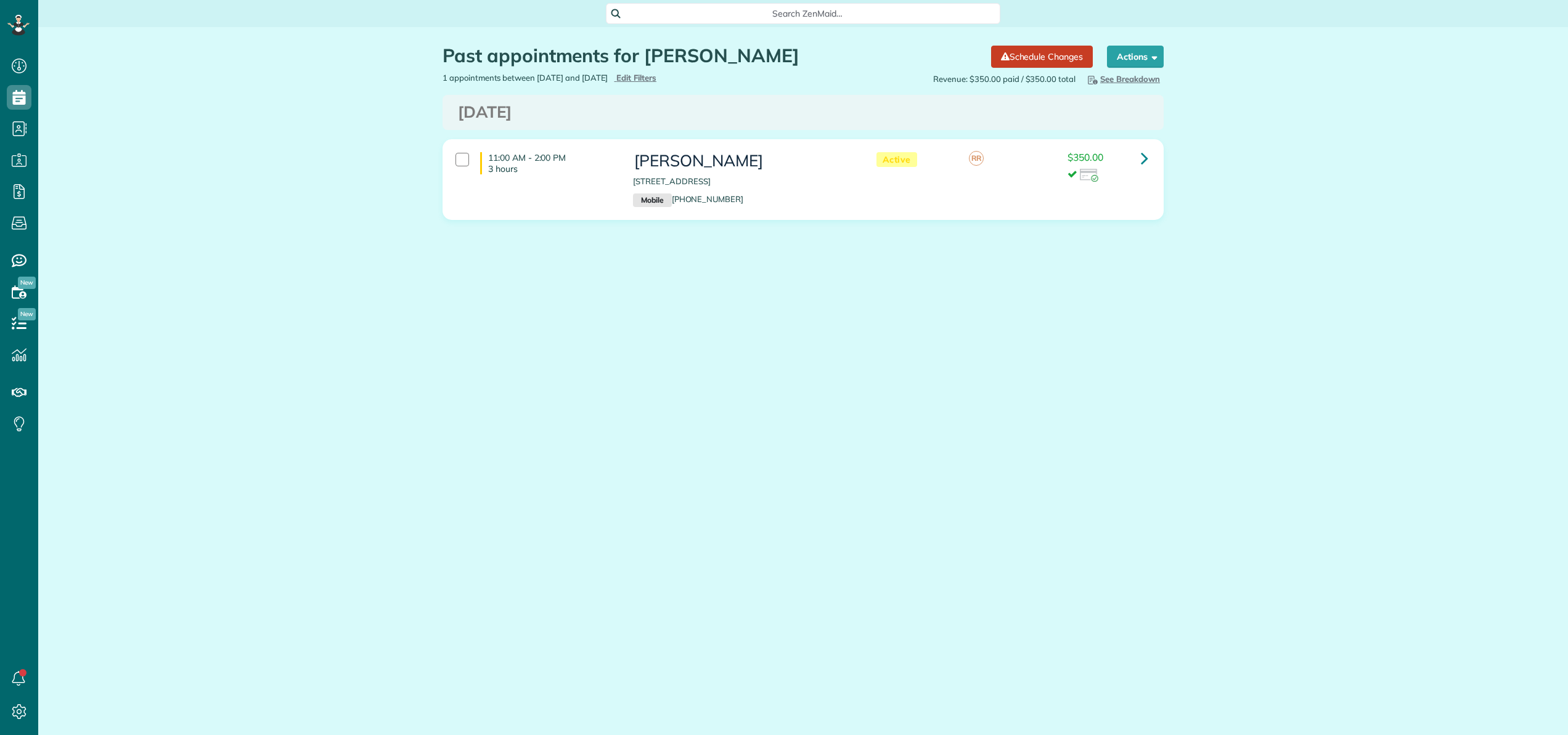
scroll to position [5, 5]
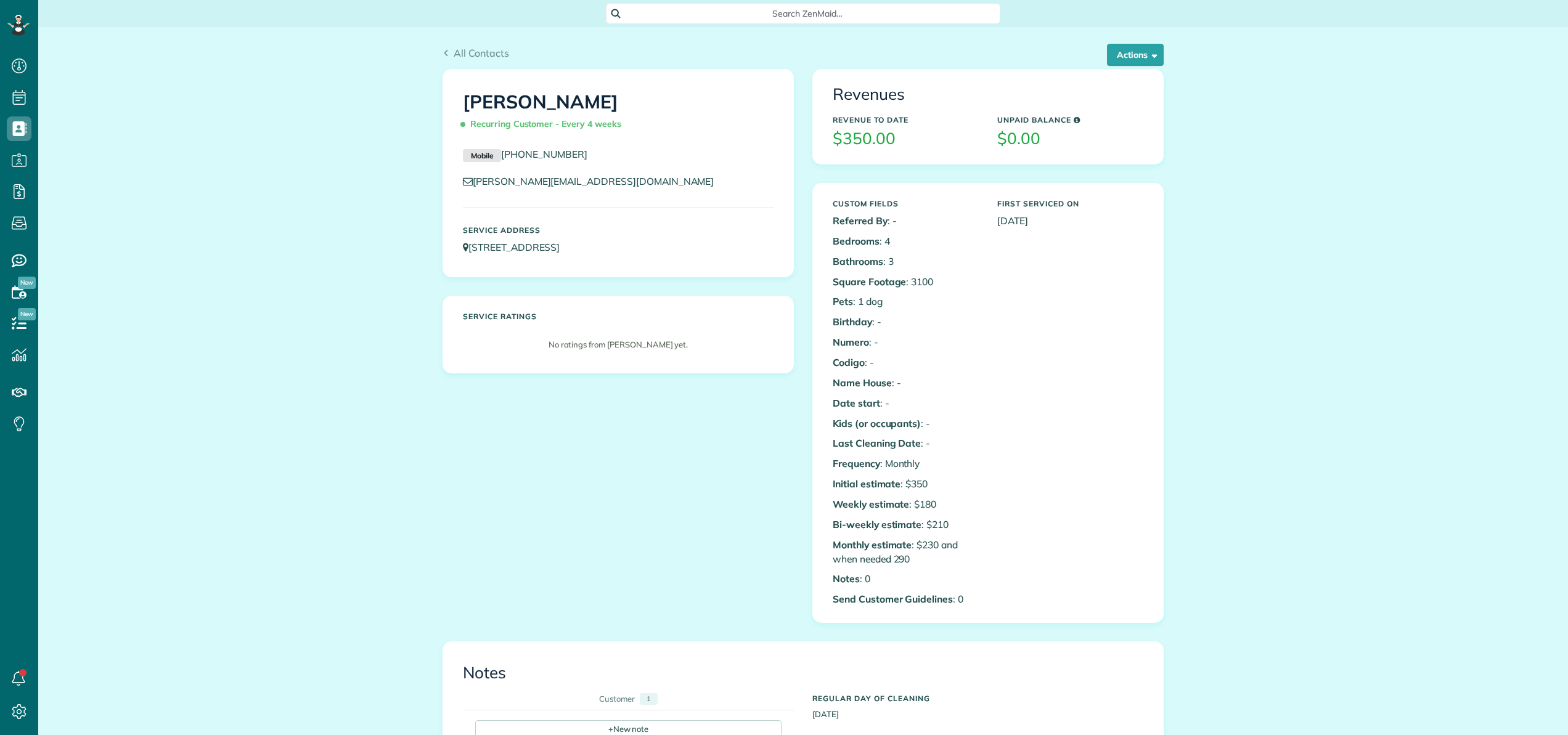
scroll to position [5, 5]
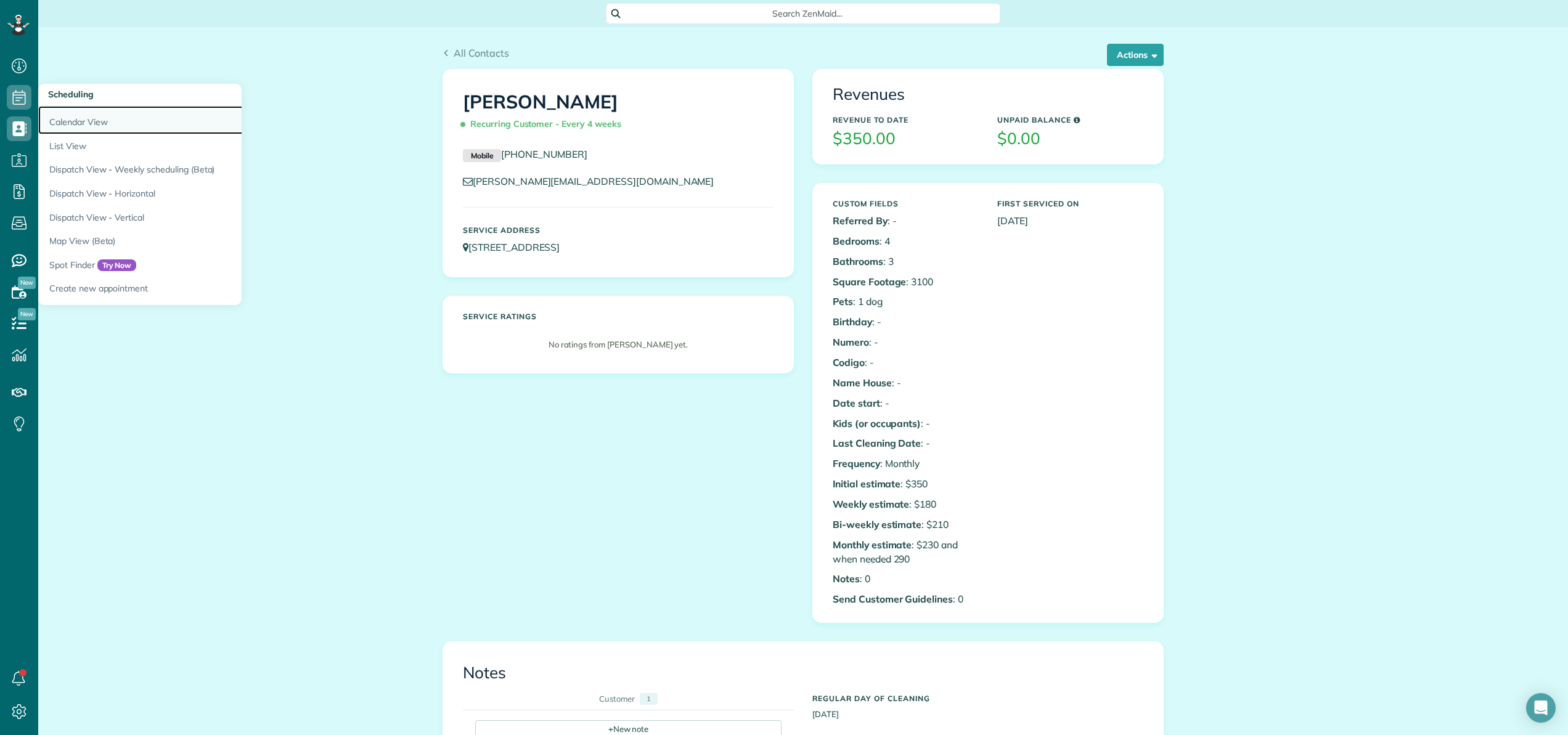
click at [70, 119] on link "Calendar View" at bounding box center [192, 120] width 308 height 28
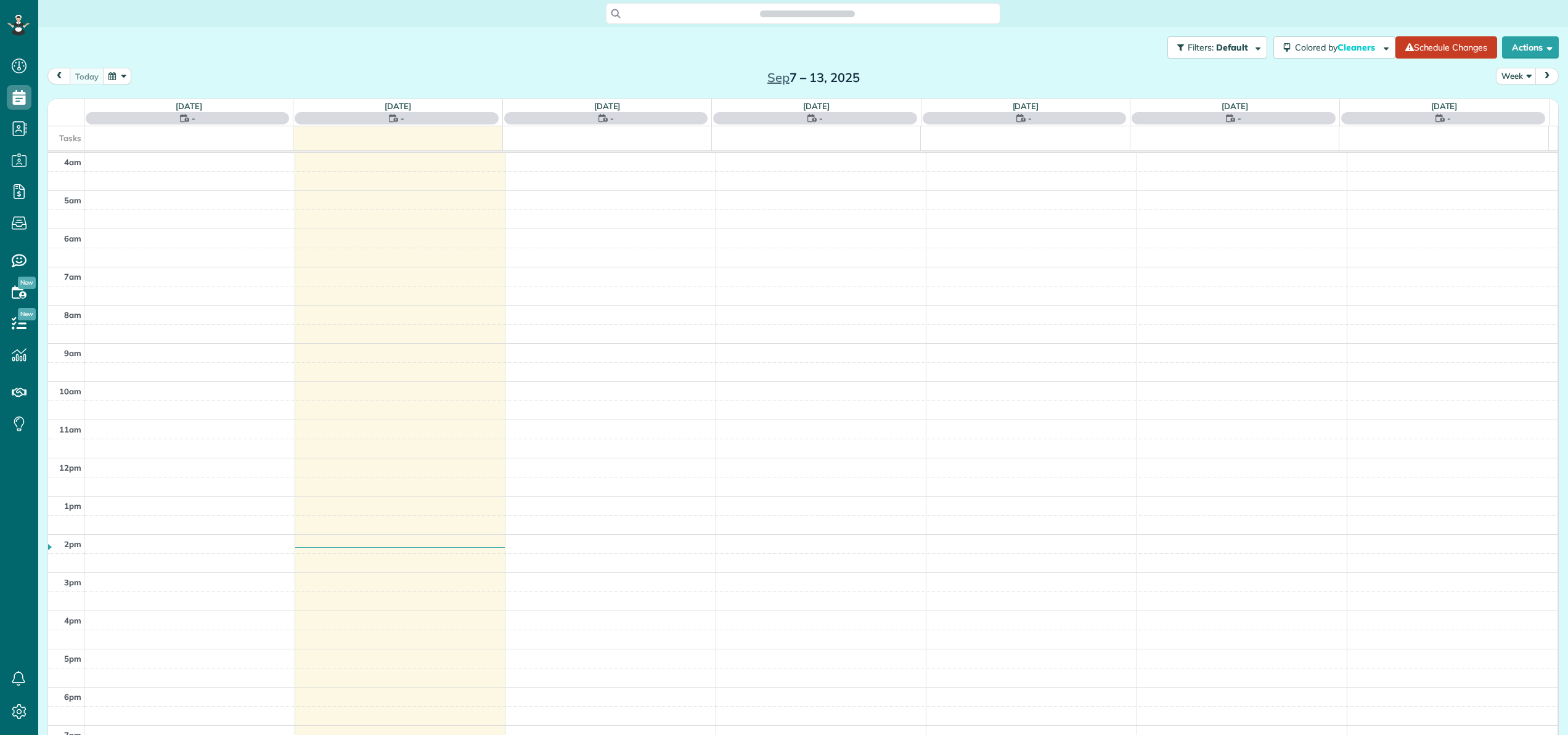
scroll to position [88, 0]
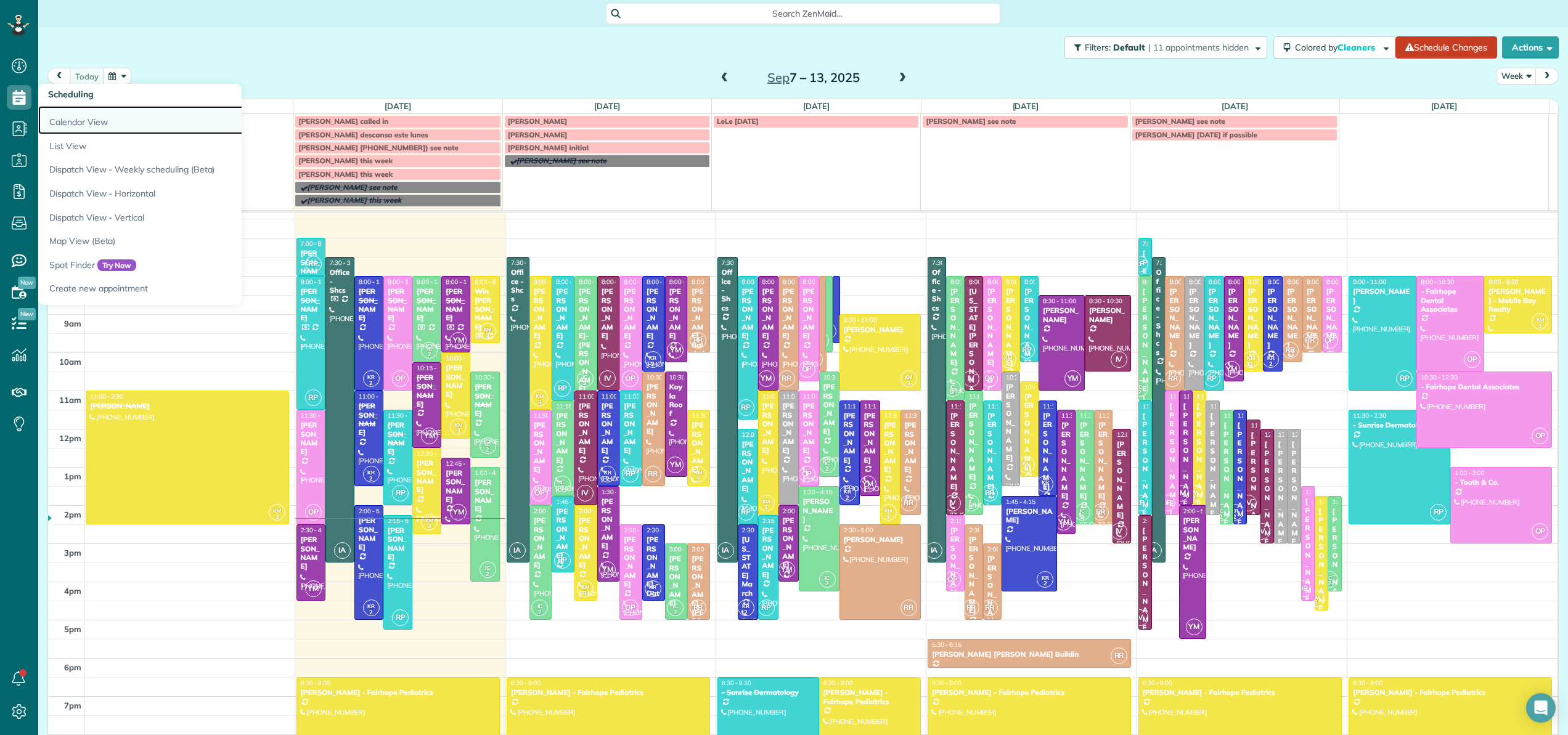
click at [59, 120] on link "Calendar View" at bounding box center [192, 120] width 308 height 28
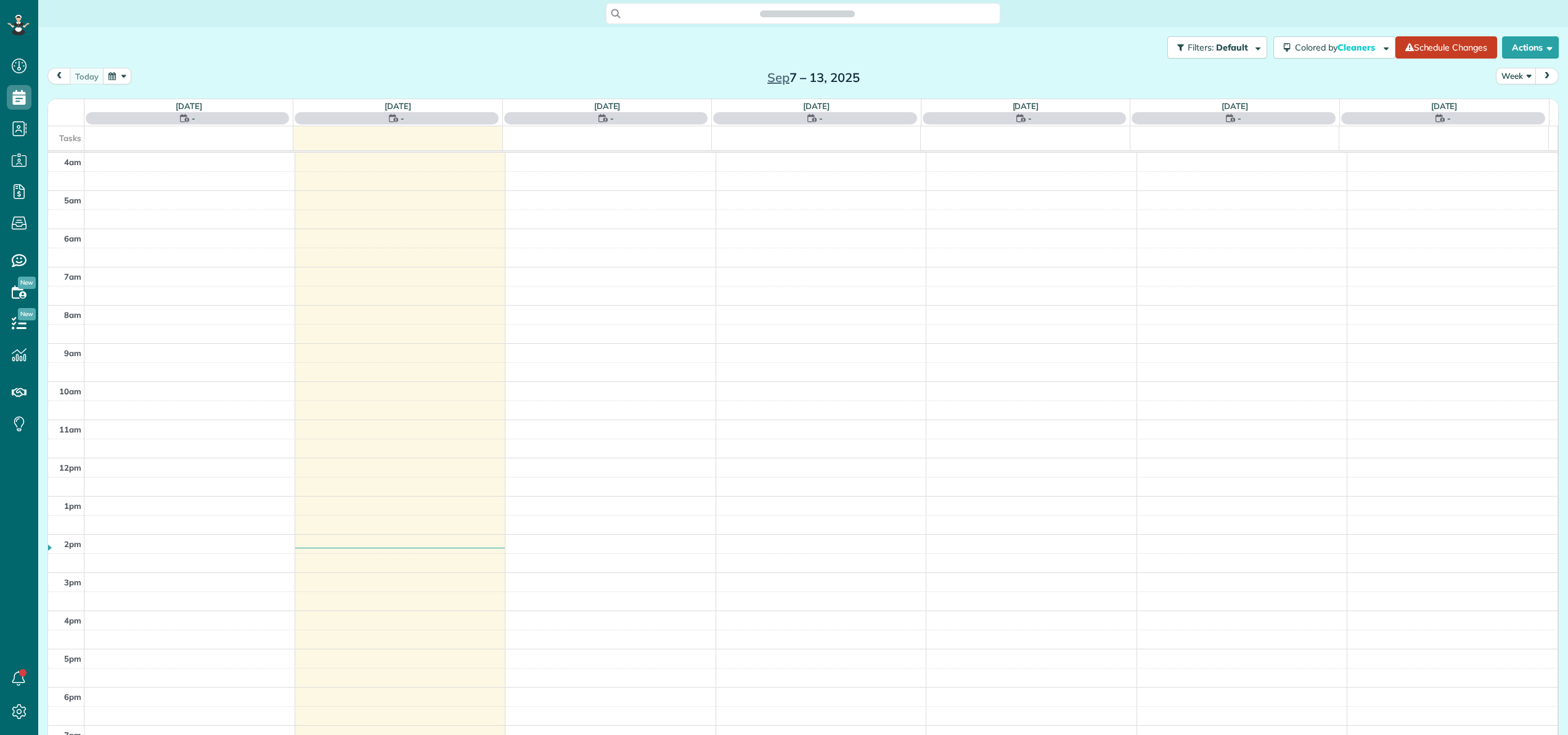
scroll to position [88, 0]
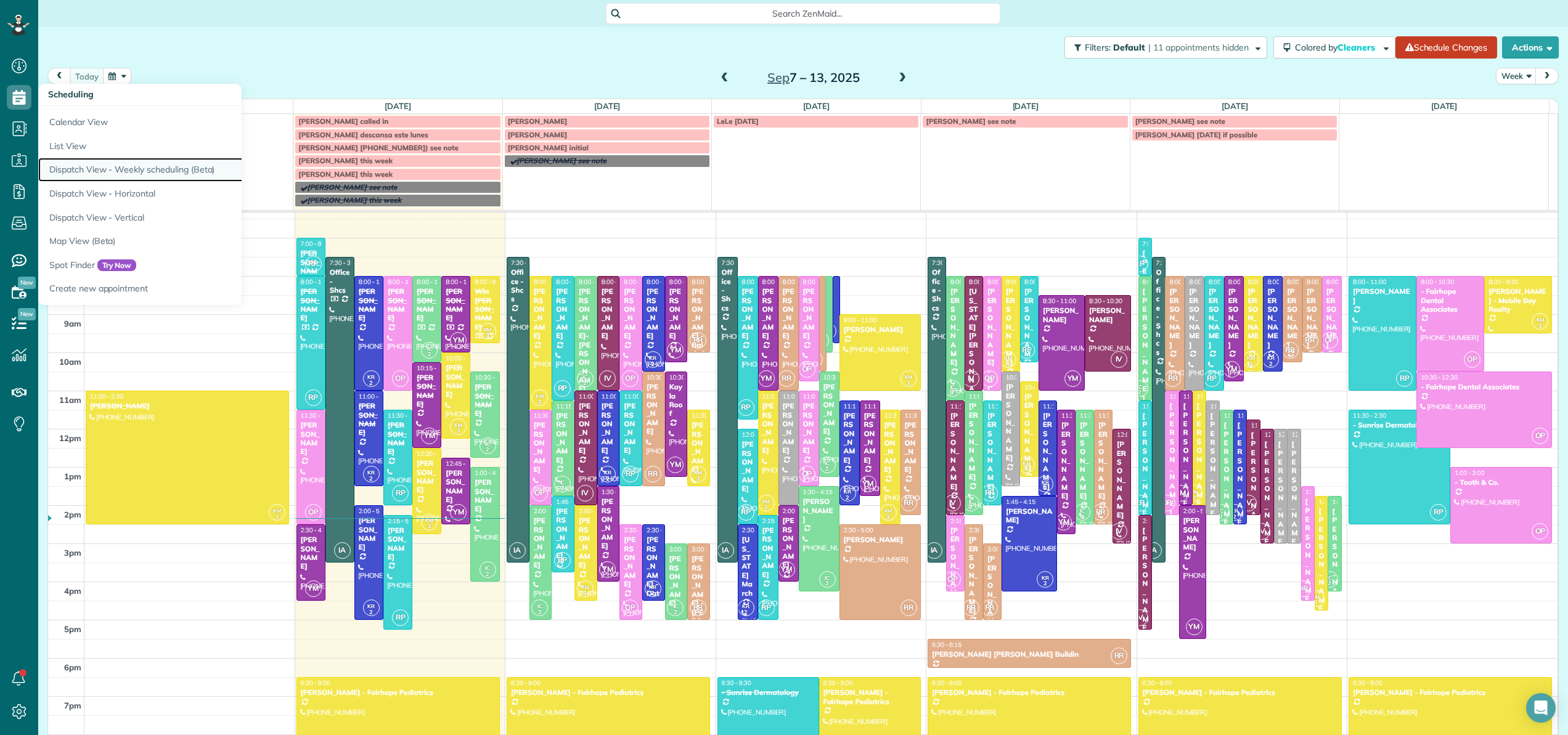
click at [80, 169] on link "Dispatch View - Weekly scheduling (Beta)" at bounding box center [192, 170] width 308 height 24
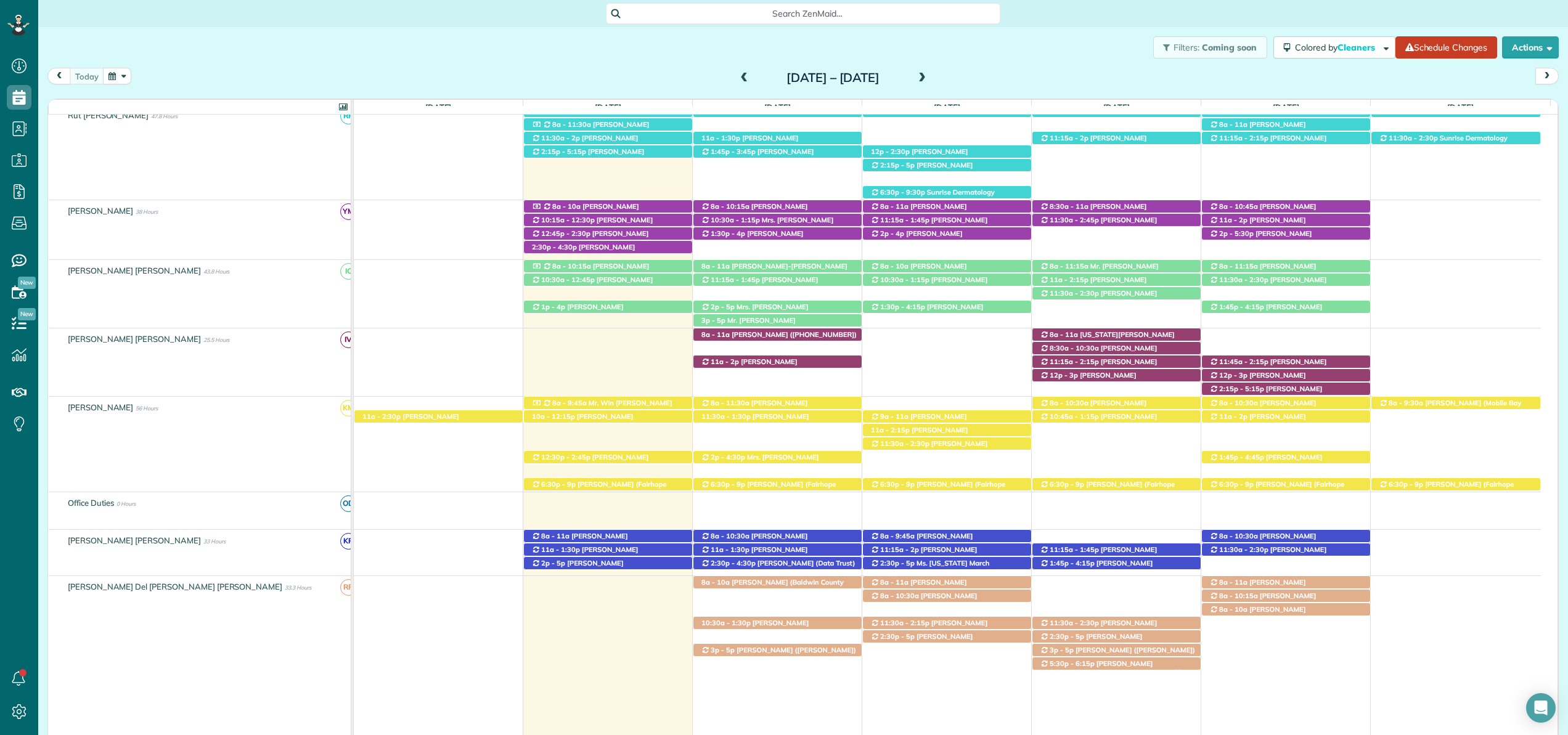
scroll to position [390, 0]
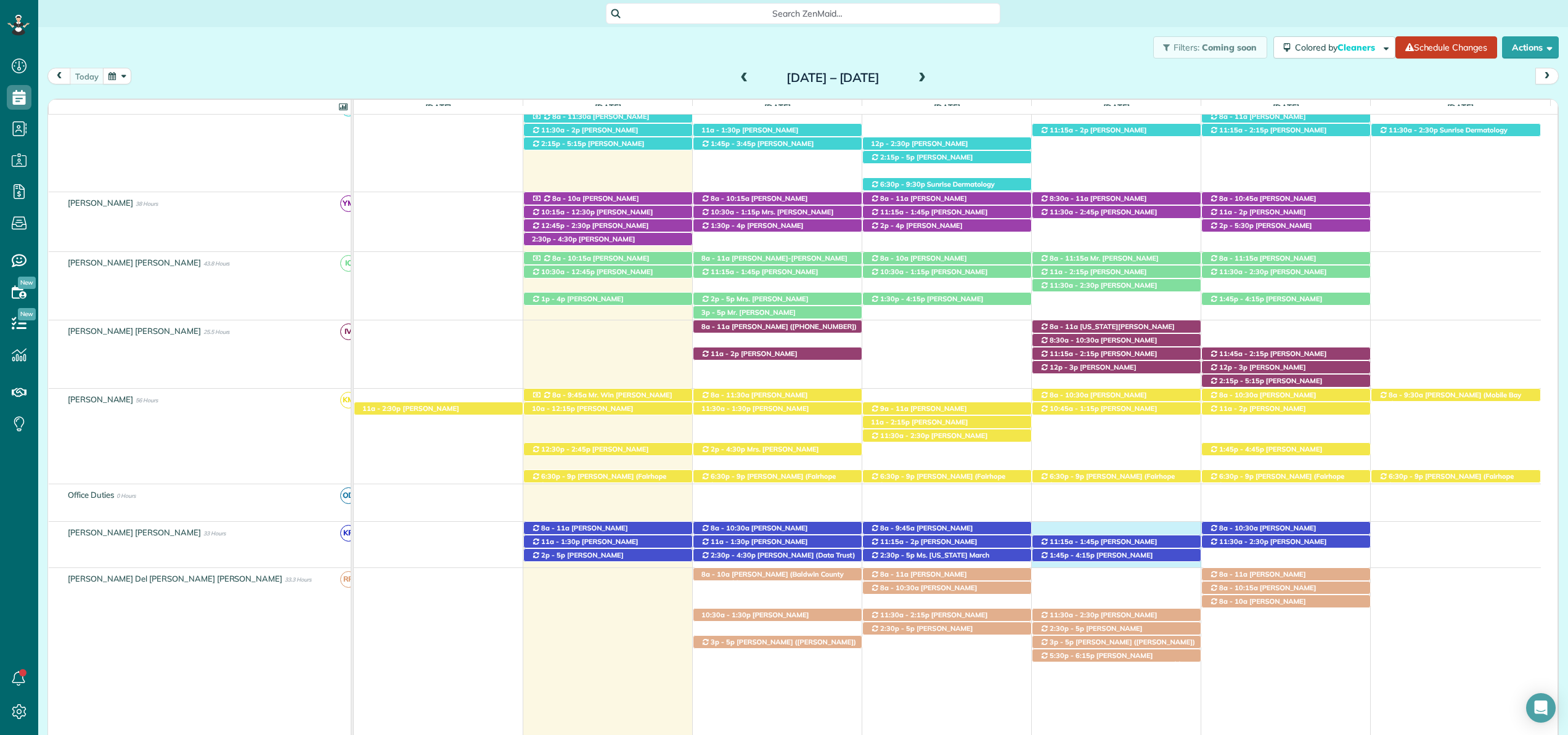
click at [1046, 527] on div "8a - 10:30a [PERSON_NAME] ([PHONE_NUMBER]) [STREET_ADDRESS] 8a - 11a [PERSON_NA…" at bounding box center [947, 544] width 1187 height 46
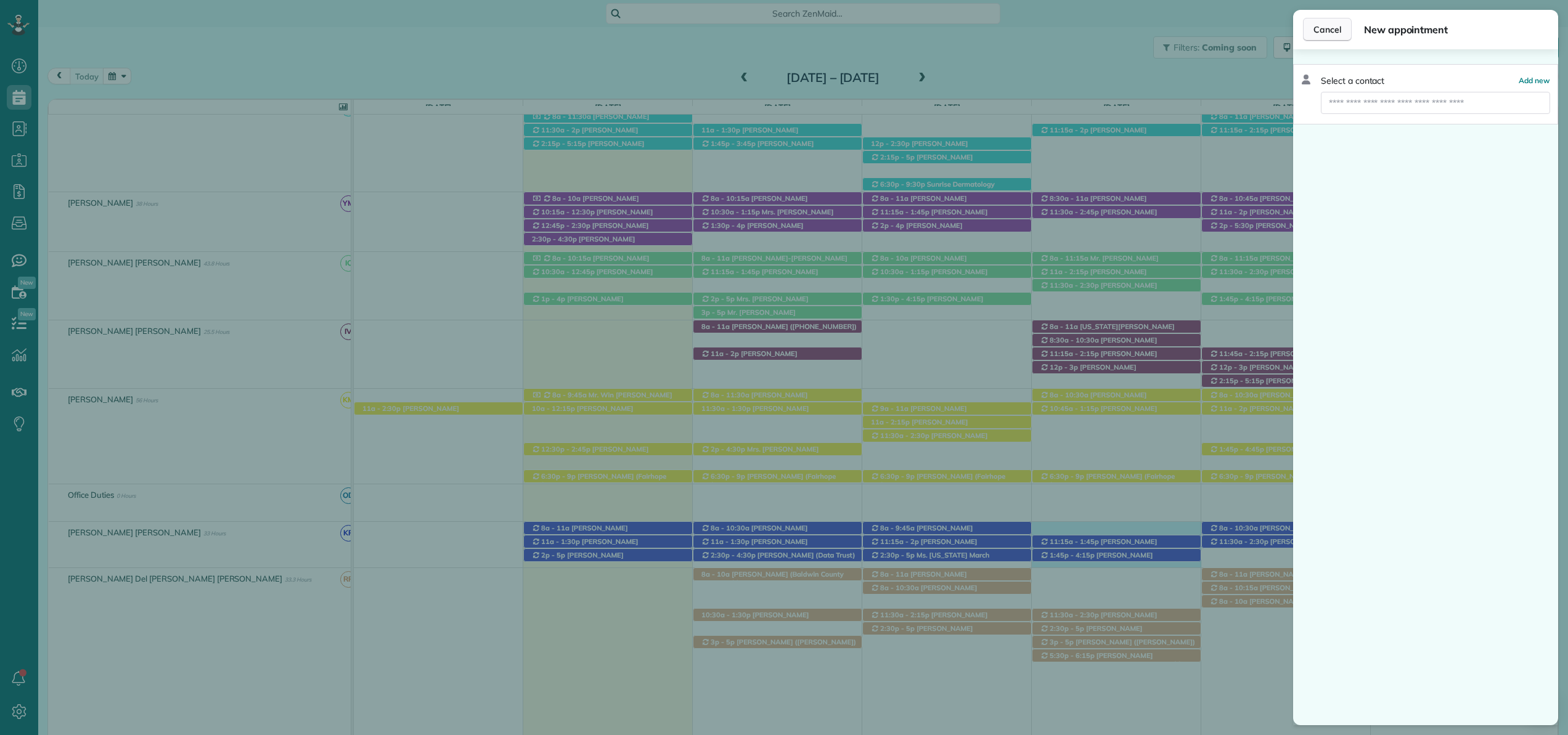
click at [1342, 35] on button "Cancel" at bounding box center [1327, 29] width 49 height 23
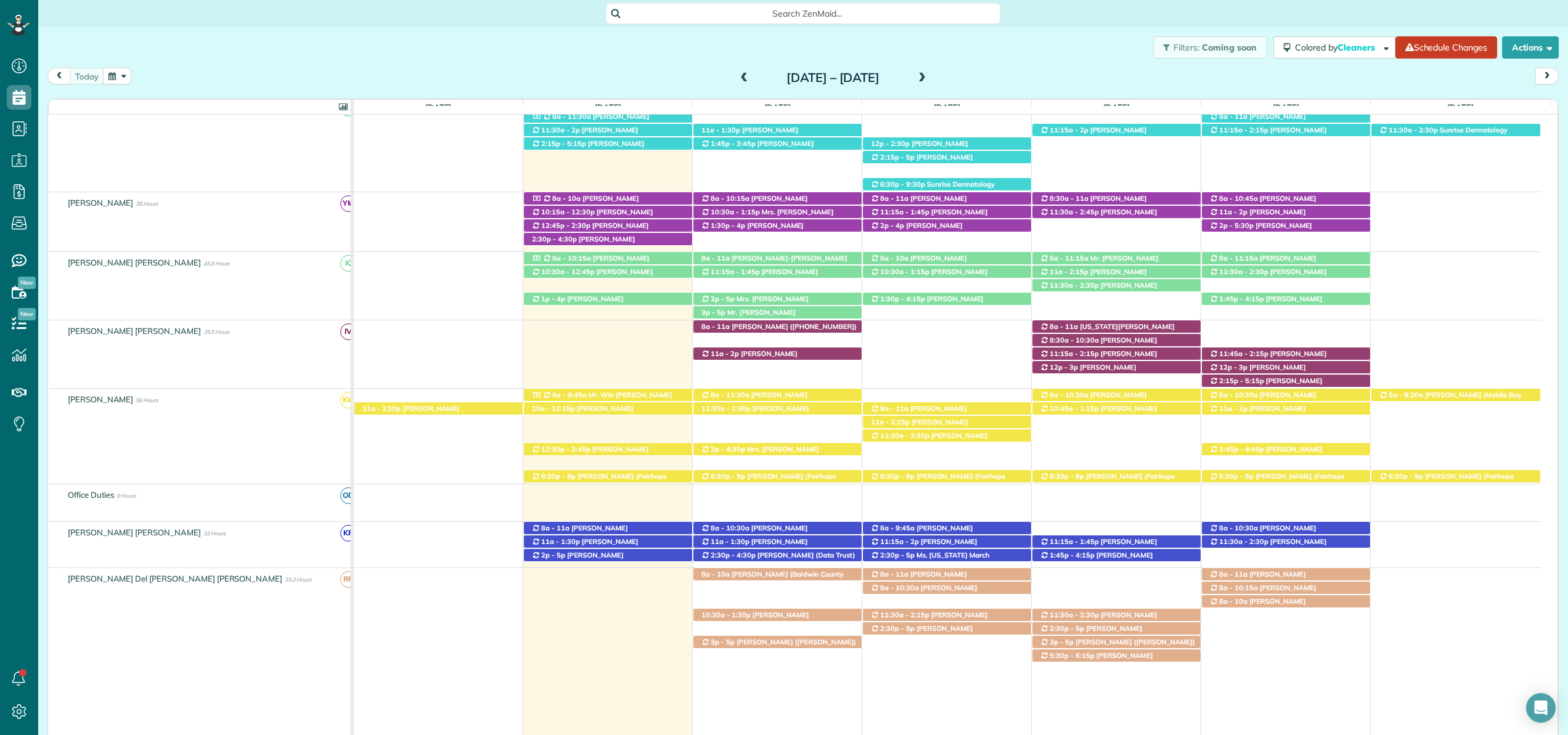
scroll to position [414, 0]
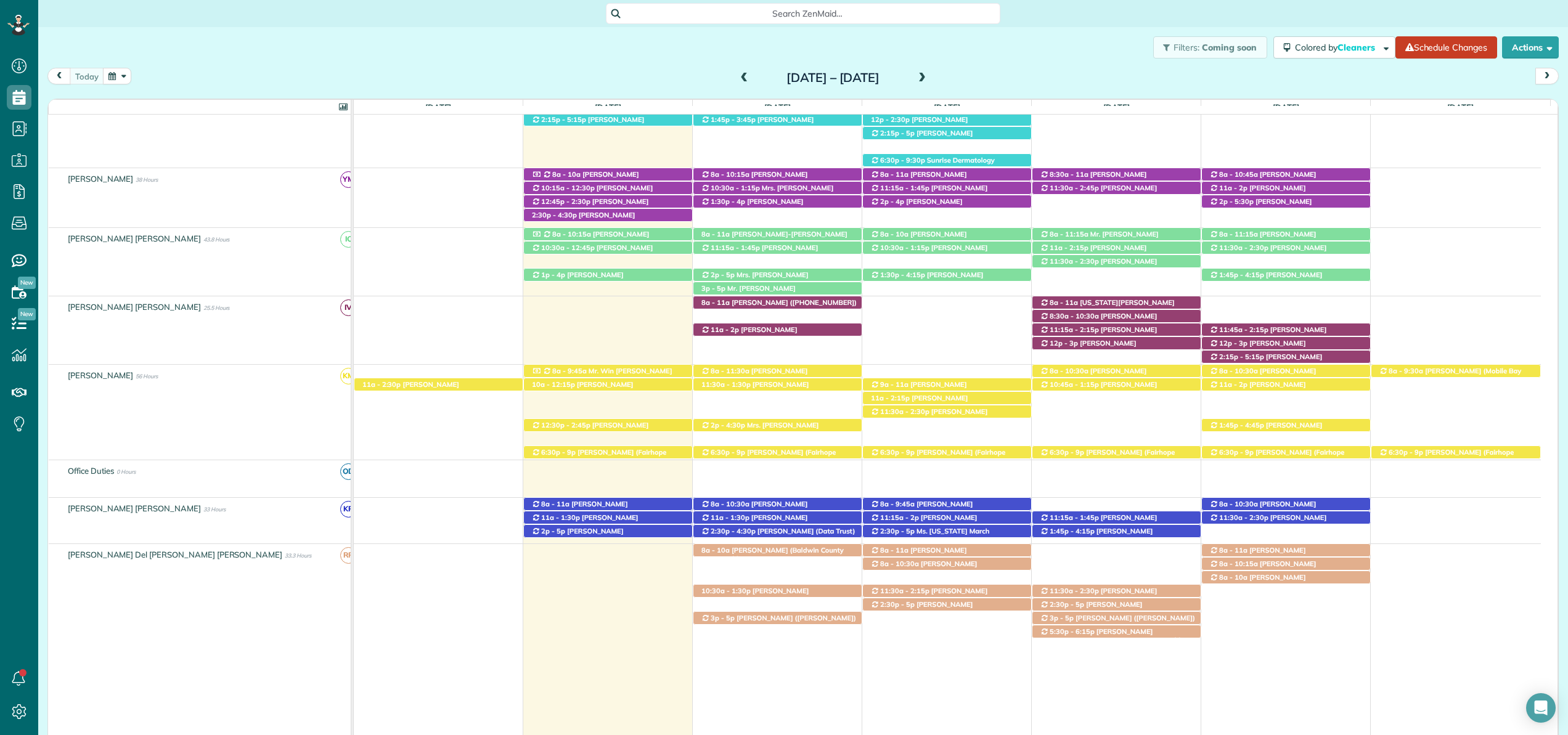
click at [1055, 504] on div "8a - 10:30a [PERSON_NAME] ([PHONE_NUMBER]) [STREET_ADDRESS] 8a - 11a [PERSON_NA…" at bounding box center [947, 520] width 1187 height 46
